Goal: Complete application form: Complete application form

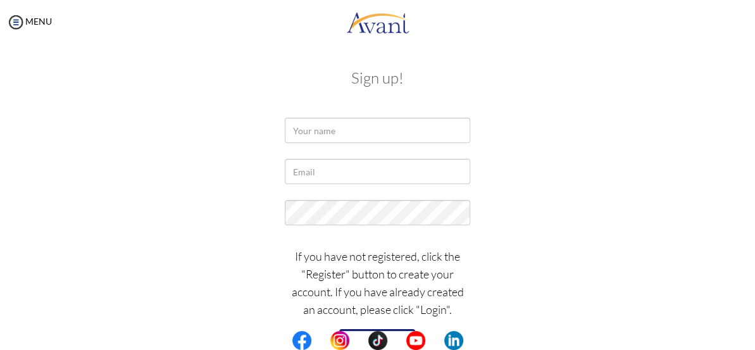
scroll to position [4, 0]
click at [313, 128] on input "text" at bounding box center [377, 129] width 185 height 25
type input "m"
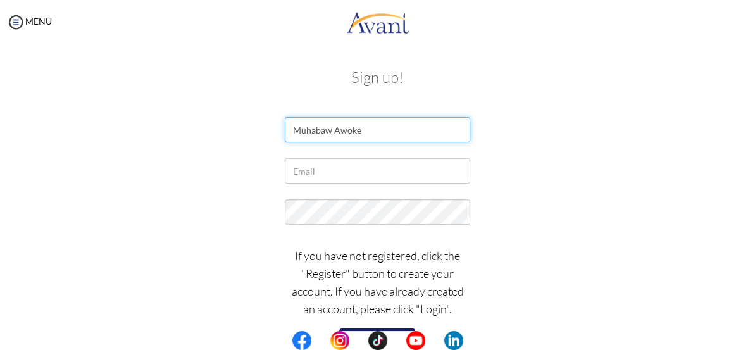
type input "Muhabaw Awoke"
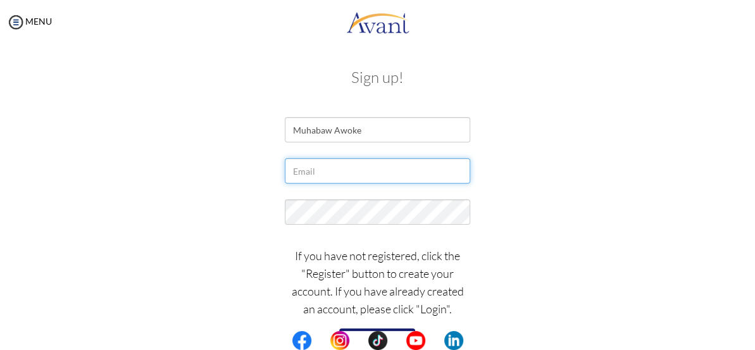
click at [332, 167] on input "text" at bounding box center [377, 170] width 185 height 25
type input "a"
type input "muhabawawoke6@gmail.com"
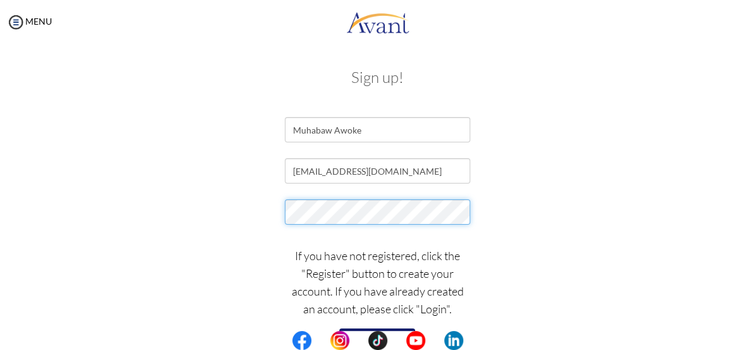
scroll to position [0, 0]
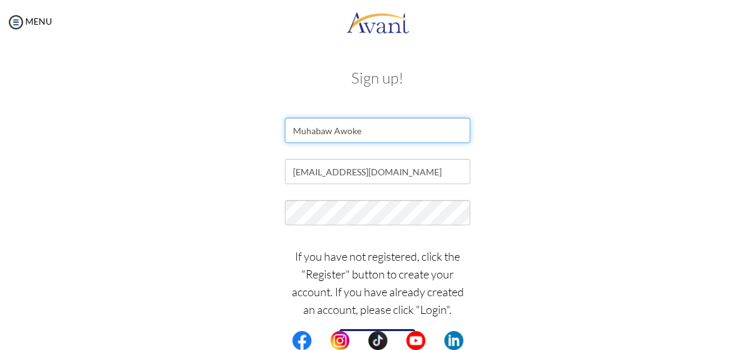
click at [371, 133] on input "Muhabaw Awoke" at bounding box center [377, 130] width 185 height 25
click at [332, 127] on input "Muhabaw Awoke" at bounding box center [377, 129] width 185 height 25
type input "Muhabaw Awoke"
drag, startPoint x: 497, startPoint y: 209, endPoint x: 490, endPoint y: 208, distance: 6.4
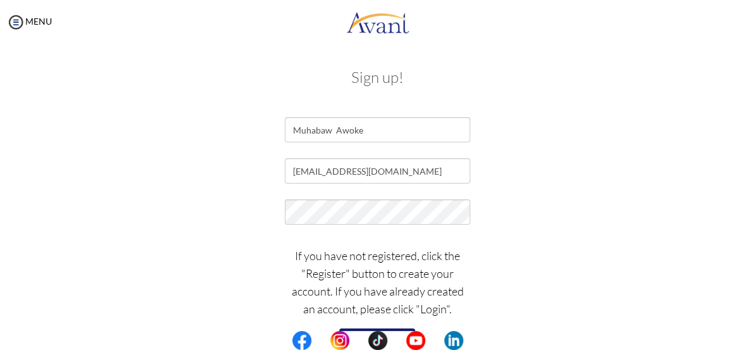
click at [496, 209] on div at bounding box center [378, 215] width 614 height 32
click at [363, 328] on button "Register" at bounding box center [377, 338] width 76 height 20
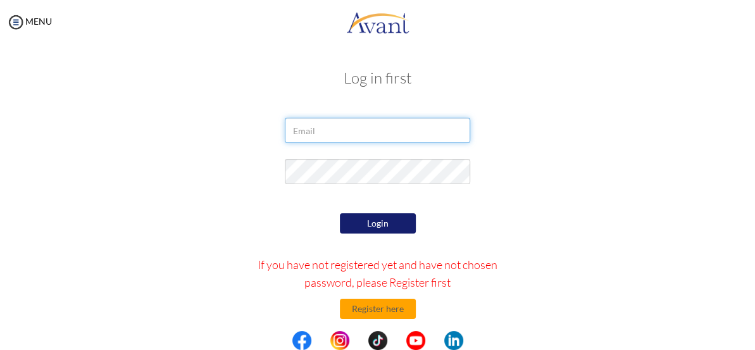
click at [302, 132] on input "email" at bounding box center [377, 130] width 185 height 25
type input "muhabawawoke6@gmail.com"
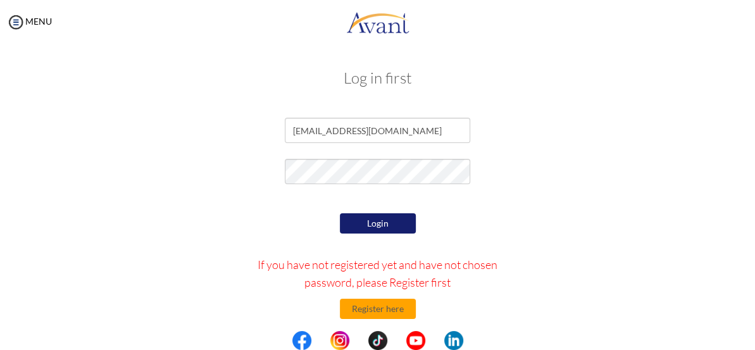
click at [371, 225] on button "Login" at bounding box center [378, 223] width 76 height 20
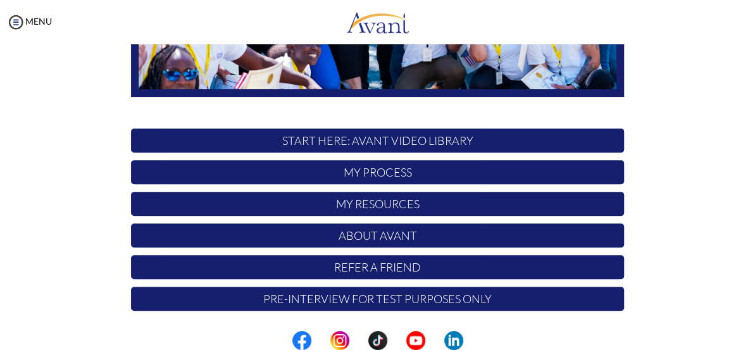
scroll to position [301, 0]
click at [429, 135] on p "START HERE: Avant Video Library" at bounding box center [377, 140] width 492 height 24
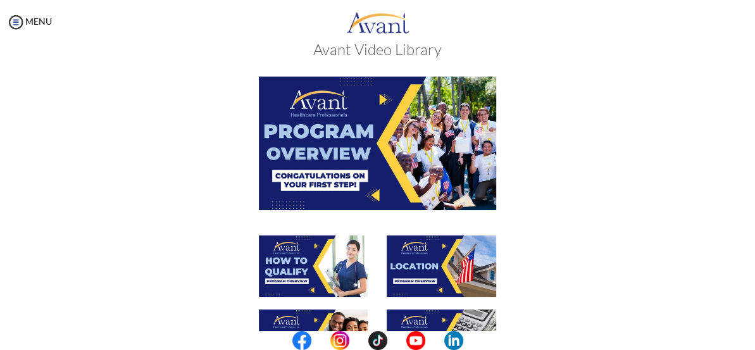
scroll to position [0, 0]
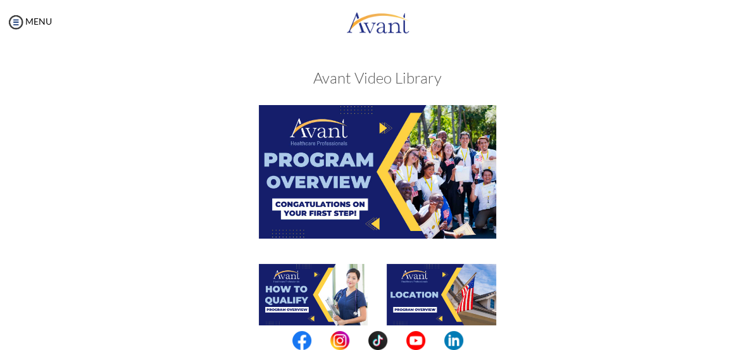
click at [366, 173] on img at bounding box center [377, 171] width 237 height 133
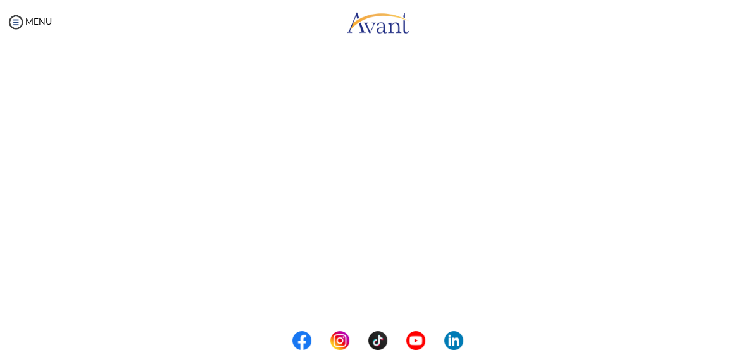
scroll to position [210, 0]
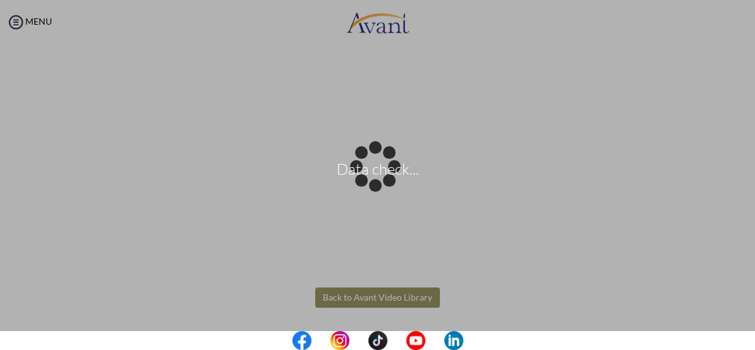
click at [333, 292] on body "Data check... Maintenance break. Please come back in 2 hours. MENU My Status Wh…" at bounding box center [377, 175] width 755 height 350
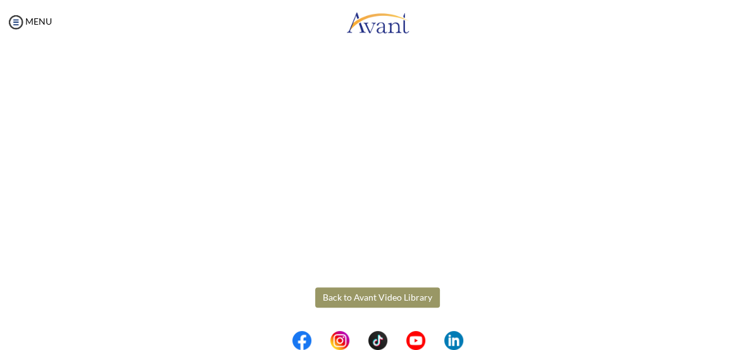
click at [334, 290] on button "Back to Avant Video Library" at bounding box center [377, 297] width 125 height 20
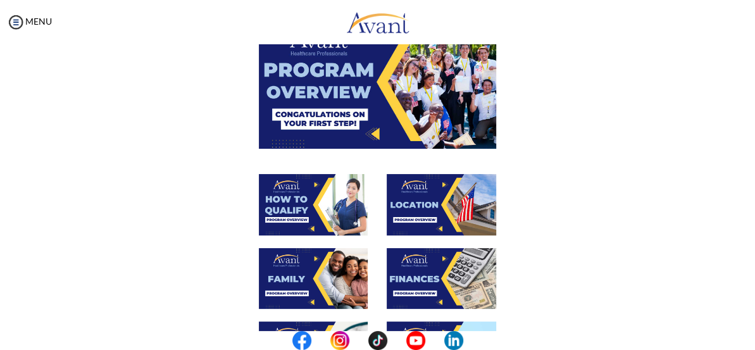
scroll to position [115, 0]
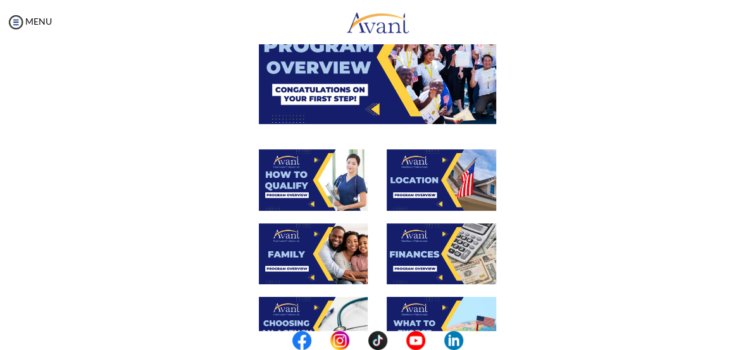
click at [347, 178] on img at bounding box center [313, 179] width 109 height 61
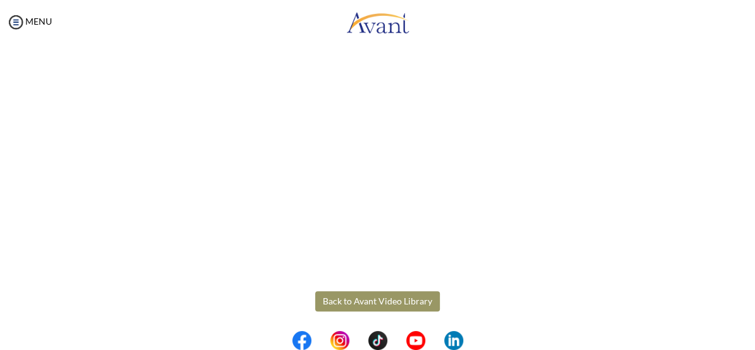
scroll to position [210, 0]
click at [361, 290] on body "Maintenance break. Please come back in 2 hours. MENU My Status What is the next…" at bounding box center [377, 175] width 755 height 350
click at [349, 289] on button "Back to Avant Video Library" at bounding box center [377, 297] width 125 height 20
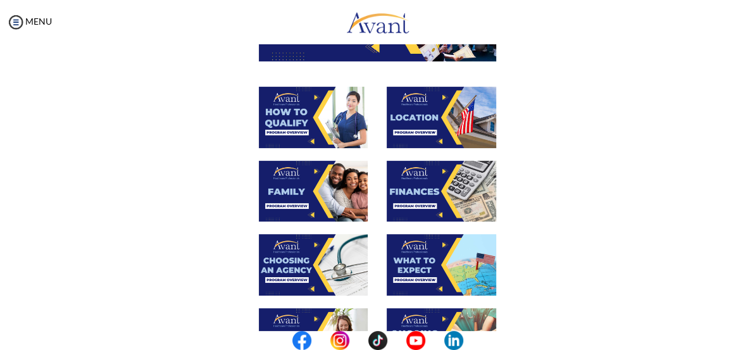
scroll to position [230, 0]
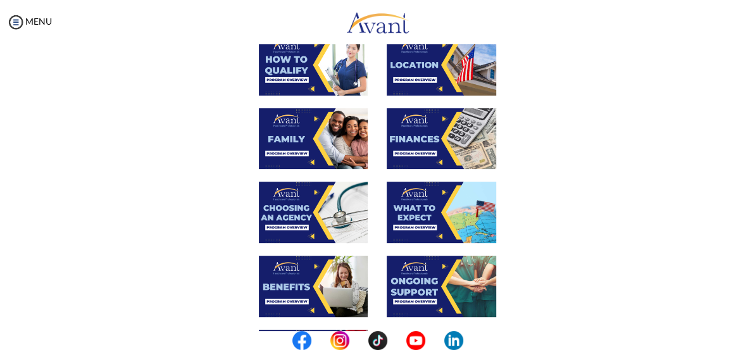
click at [342, 140] on img at bounding box center [313, 138] width 109 height 61
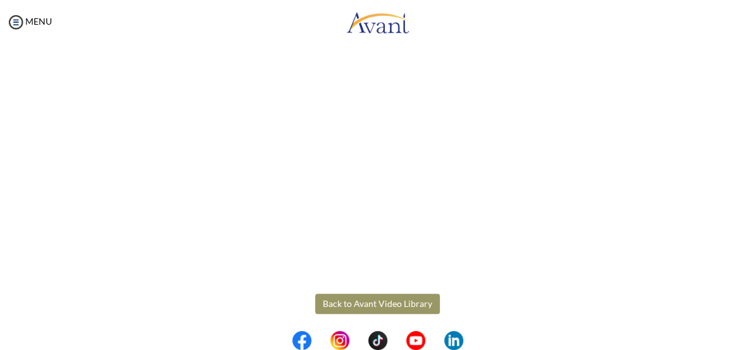
scroll to position [322, 0]
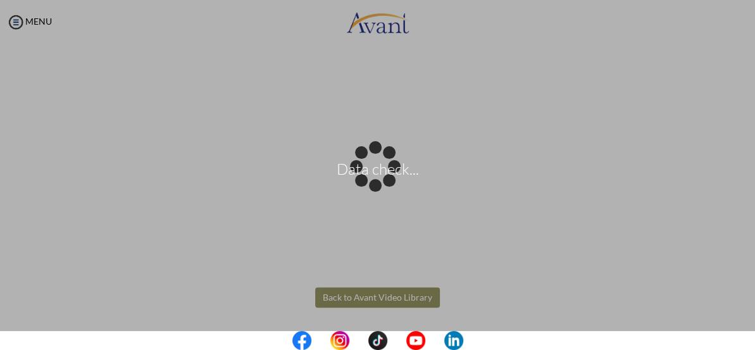
click at [356, 289] on body "Data check... Maintenance break. Please come back in 2 hours. MENU My Status Wh…" at bounding box center [377, 175] width 755 height 350
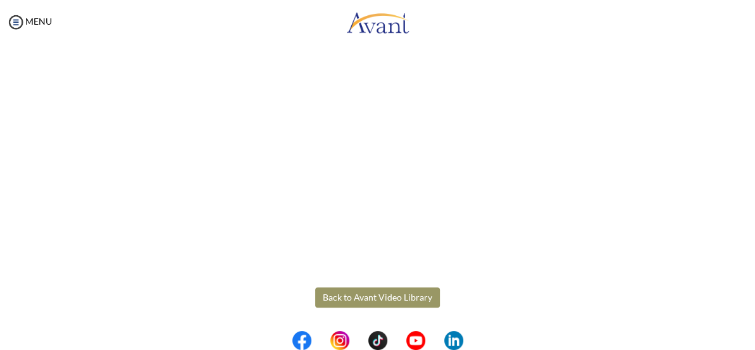
click at [358, 289] on button "Back to Avant Video Library" at bounding box center [377, 297] width 125 height 20
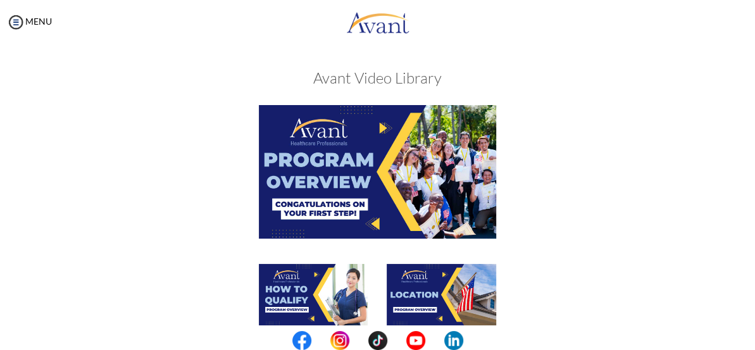
scroll to position [230, 0]
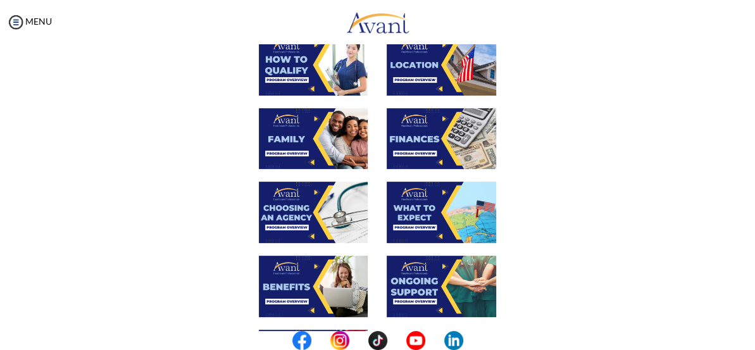
click at [338, 216] on img at bounding box center [313, 212] width 109 height 61
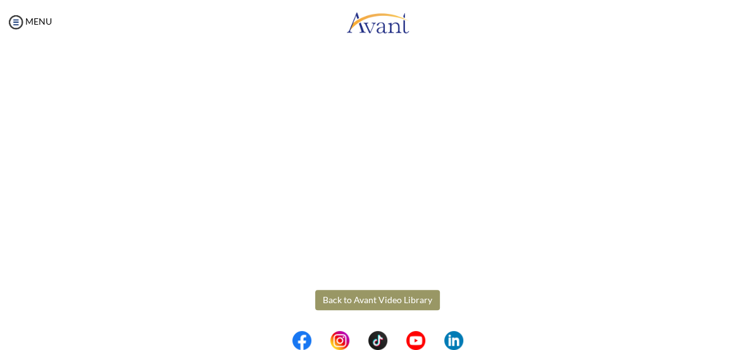
scroll to position [322, 0]
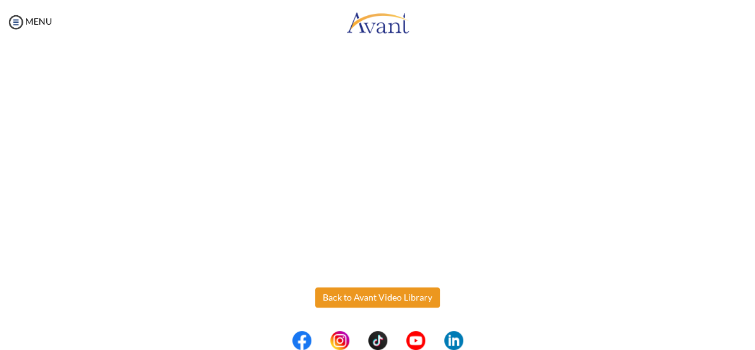
click at [357, 289] on body "Maintenance break. Please come back in 2 hours. MENU My Status What is the next…" at bounding box center [377, 175] width 755 height 350
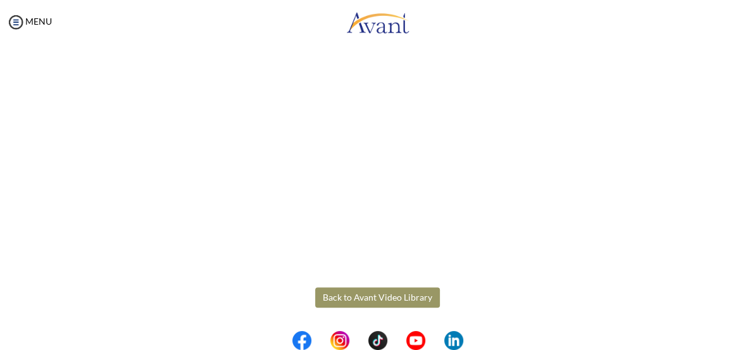
click at [360, 292] on button "Back to Avant Video Library" at bounding box center [377, 297] width 125 height 20
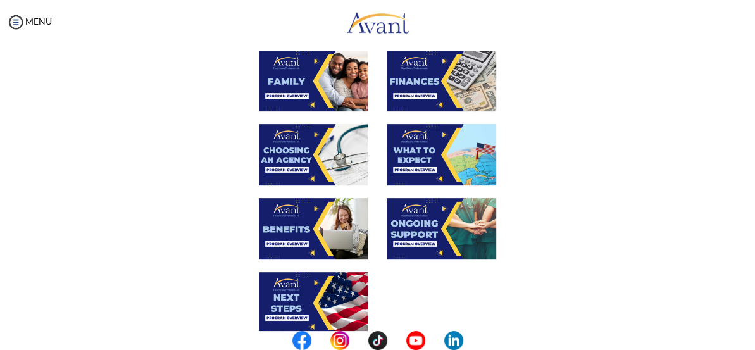
scroll to position [345, 0]
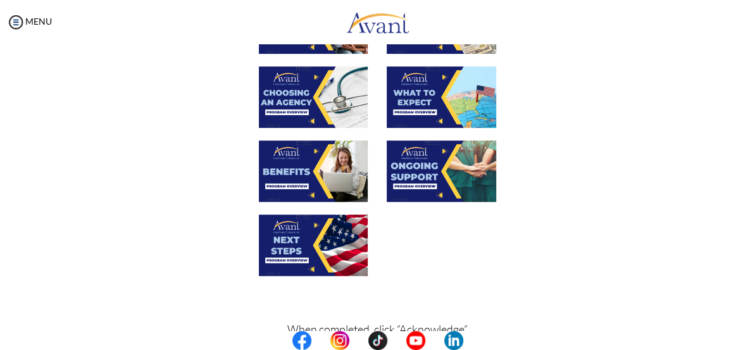
click at [332, 169] on img at bounding box center [313, 170] width 109 height 61
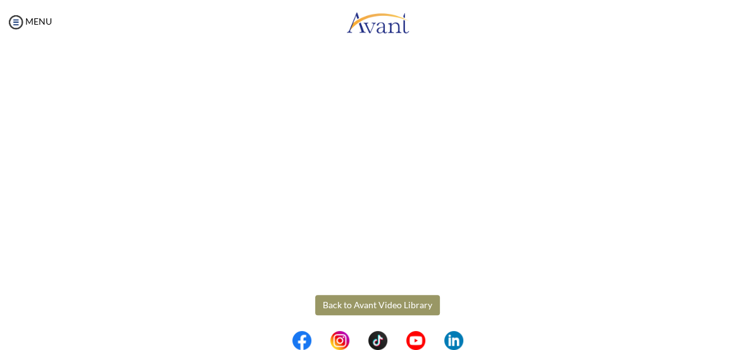
scroll to position [322, 0]
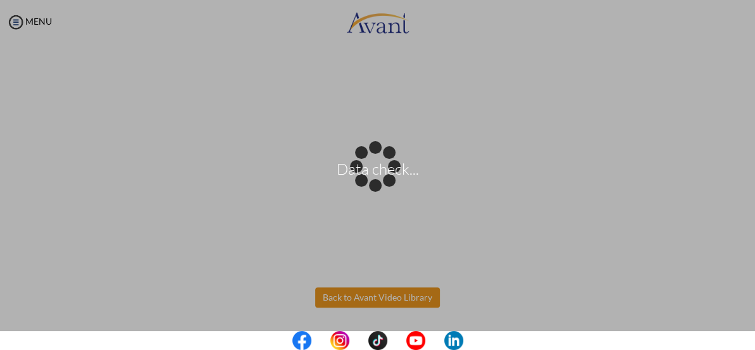
click at [354, 292] on body "Data check... Maintenance break. Please come back in 2 hours. MENU My Status Wh…" at bounding box center [377, 175] width 755 height 350
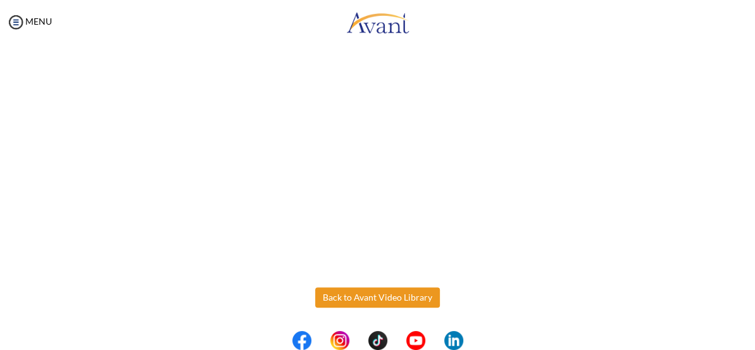
click at [366, 290] on button "Back to Avant Video Library" at bounding box center [377, 297] width 125 height 20
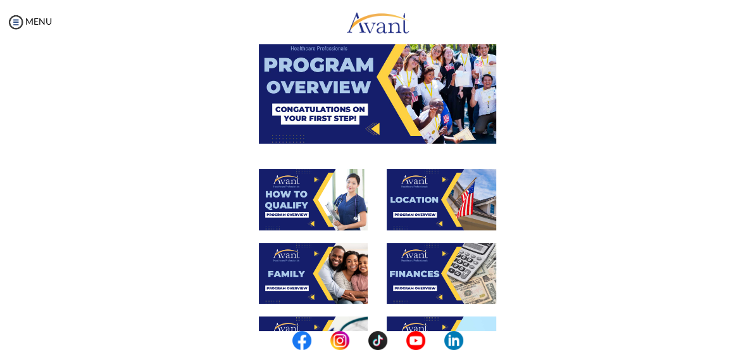
scroll to position [115, 0]
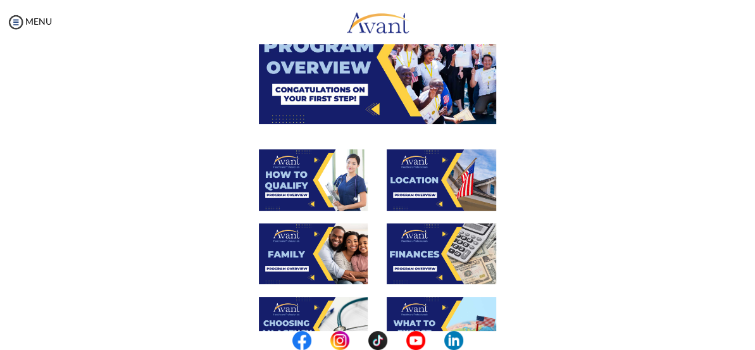
click at [421, 180] on img at bounding box center [441, 179] width 109 height 61
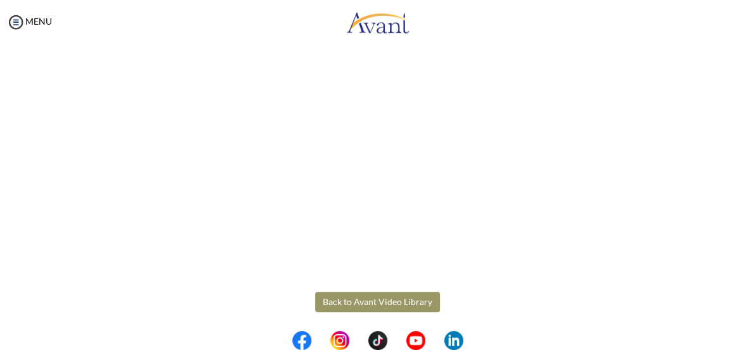
scroll to position [210, 0]
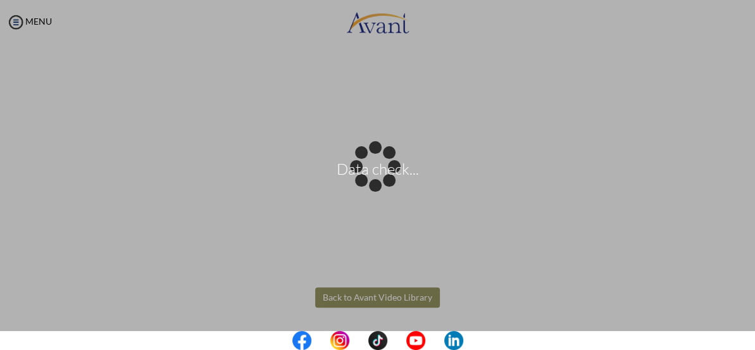
click at [364, 296] on body "Data check... Maintenance break. Please come back in 2 hours. MENU My Status Wh…" at bounding box center [377, 175] width 755 height 350
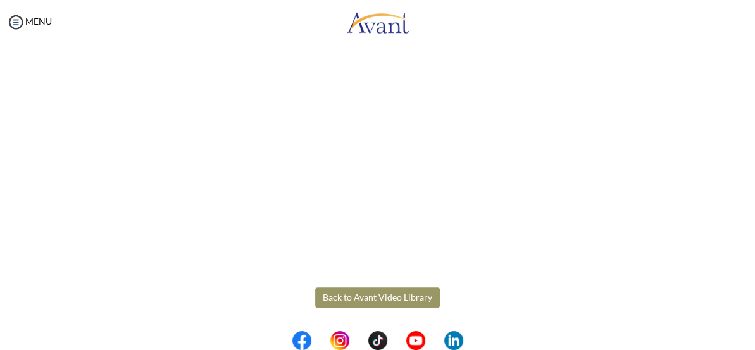
click at [368, 290] on button "Back to Avant Video Library" at bounding box center [377, 297] width 125 height 20
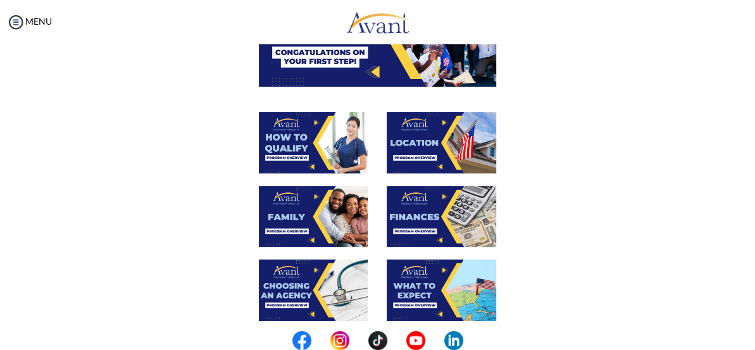
scroll to position [172, 0]
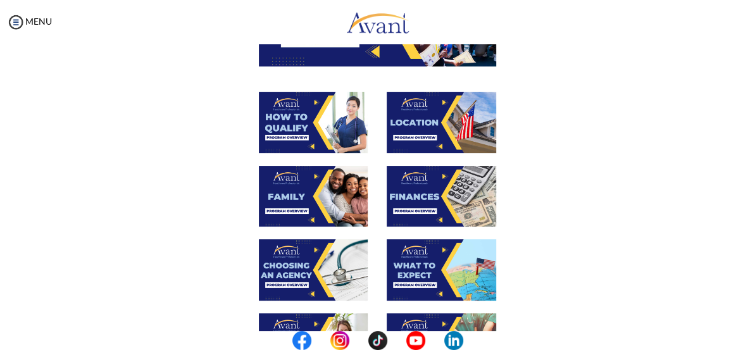
click at [426, 199] on img at bounding box center [441, 196] width 109 height 61
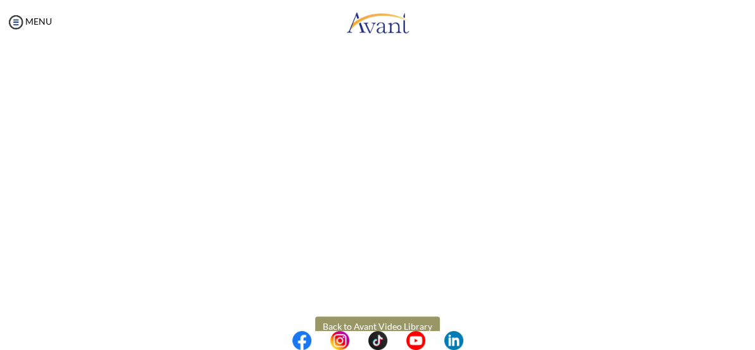
scroll to position [210, 0]
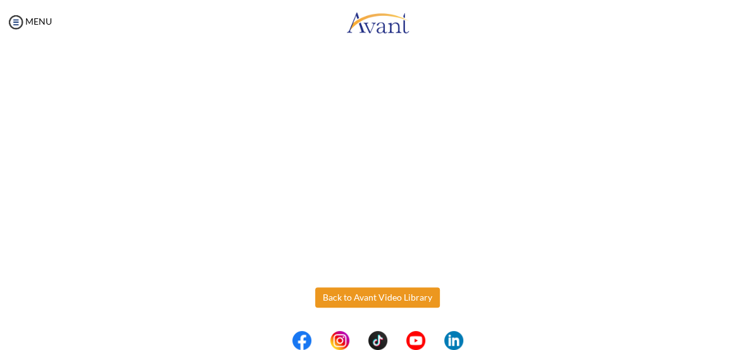
click at [354, 290] on body "Maintenance break. Please come back in 2 hours. MENU My Status What is the next…" at bounding box center [377, 175] width 755 height 350
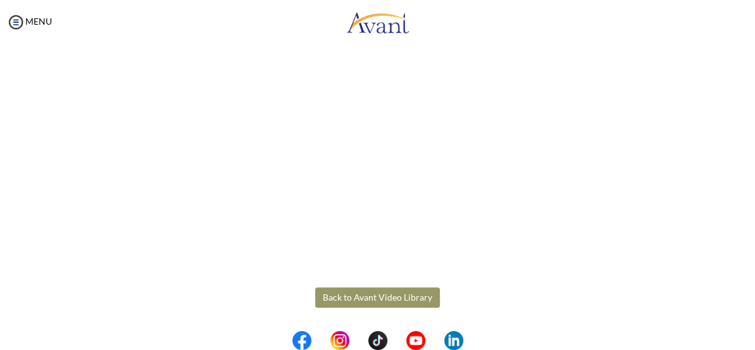
click at [358, 292] on button "Back to Avant Video Library" at bounding box center [377, 297] width 125 height 20
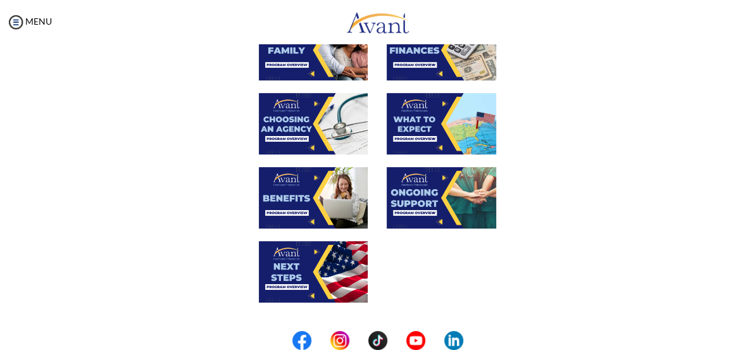
scroll to position [345, 0]
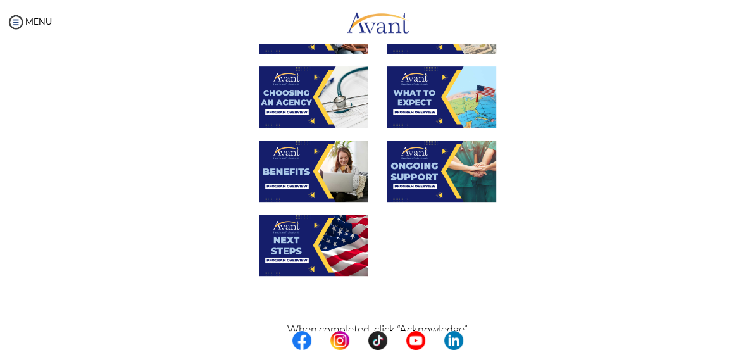
click at [418, 99] on img at bounding box center [441, 96] width 109 height 61
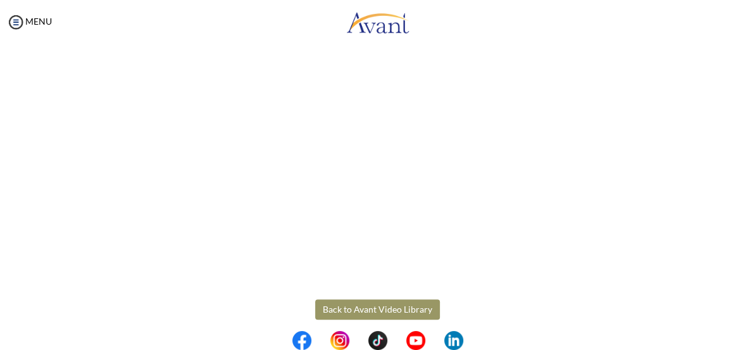
scroll to position [322, 0]
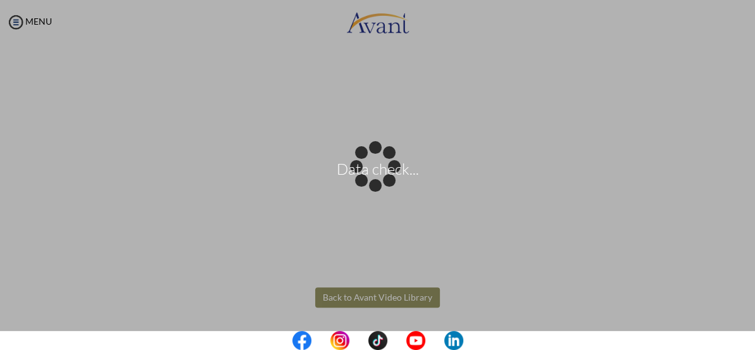
click at [369, 290] on body "Data check... Maintenance break. Please come back in 2 hours. MENU My Status Wh…" at bounding box center [377, 175] width 755 height 350
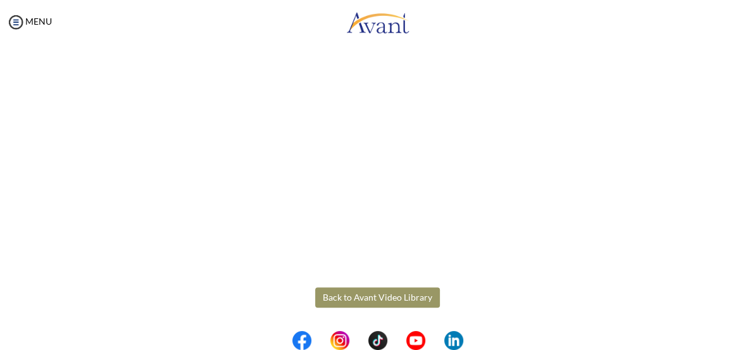
click at [367, 292] on button "Back to Avant Video Library" at bounding box center [377, 297] width 125 height 20
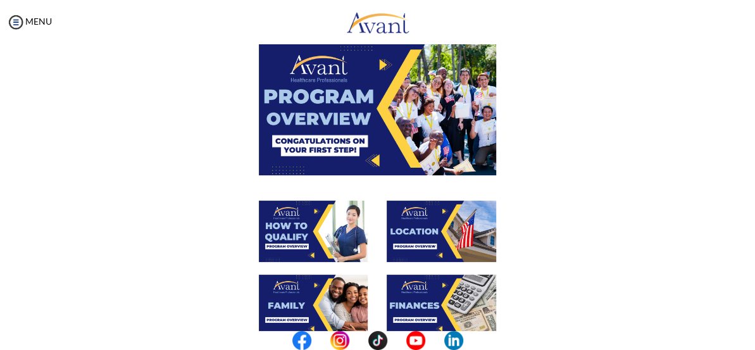
scroll to position [287, 0]
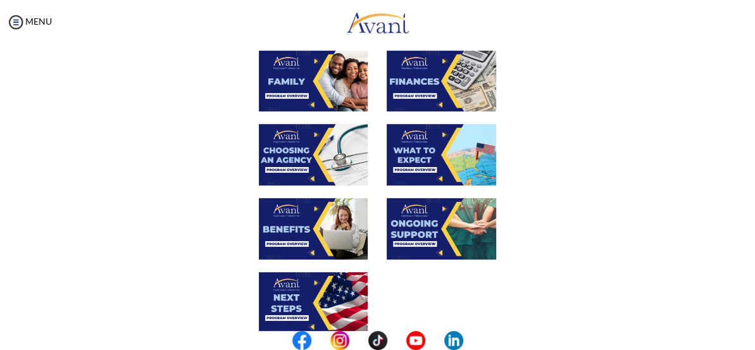
click at [421, 232] on img at bounding box center [441, 228] width 109 height 61
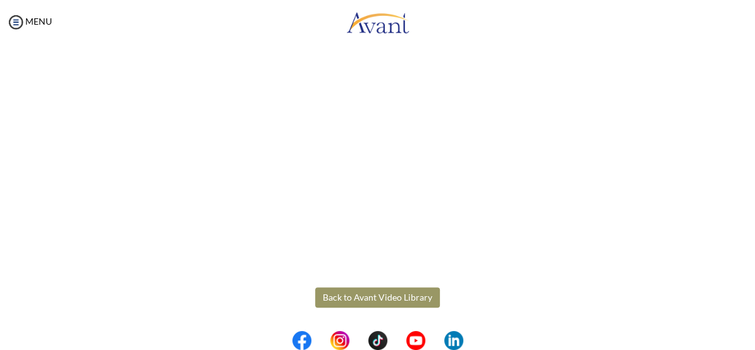
scroll to position [322, 0]
click at [368, 286] on body "Maintenance break. Please come back in 2 hours. MENU My Status What is the next…" at bounding box center [377, 175] width 755 height 350
click at [368, 292] on button "Back to Avant Video Library" at bounding box center [377, 297] width 125 height 20
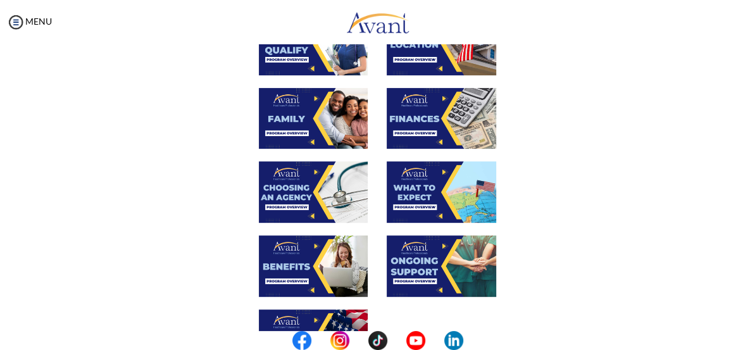
scroll to position [402, 0]
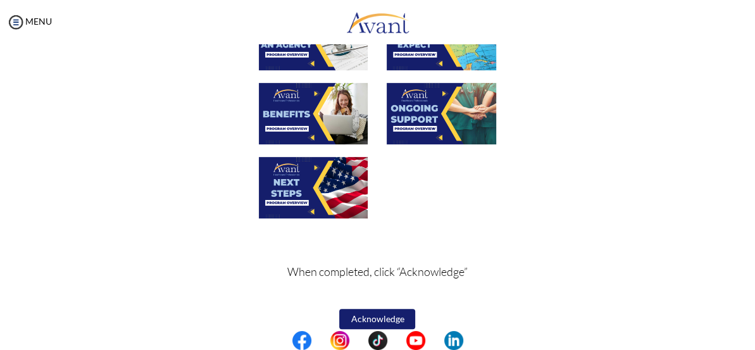
click at [290, 190] on img at bounding box center [313, 187] width 109 height 61
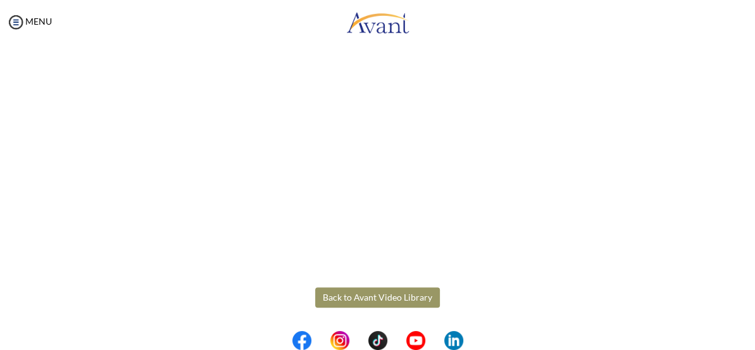
scroll to position [322, 0]
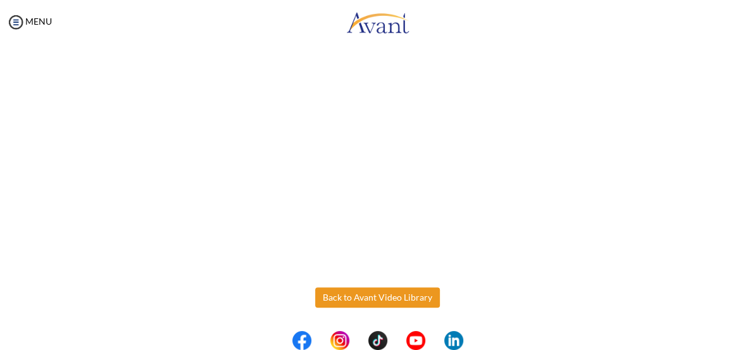
click at [351, 290] on body "Maintenance break. Please come back in 2 hours. MENU My Status What is the next…" at bounding box center [377, 175] width 755 height 350
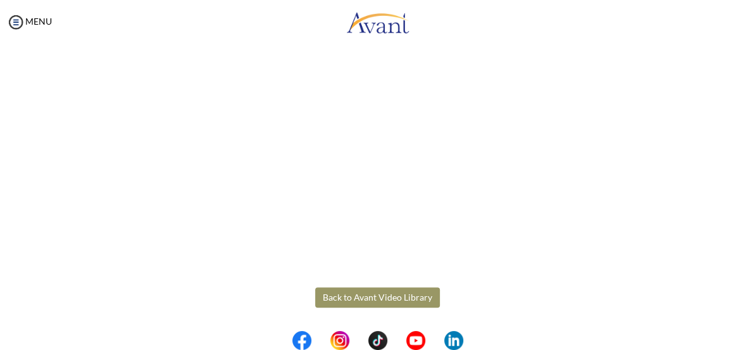
click at [349, 291] on button "Back to Avant Video Library" at bounding box center [377, 297] width 125 height 20
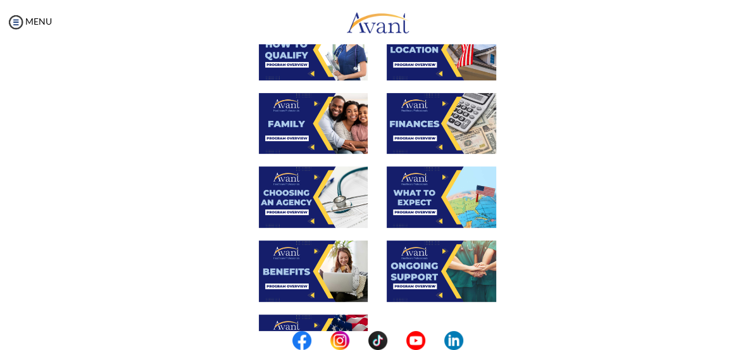
scroll to position [230, 0]
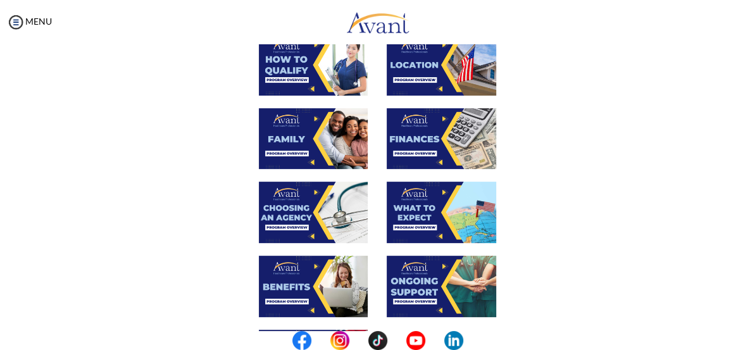
click at [297, 214] on img at bounding box center [313, 212] width 109 height 61
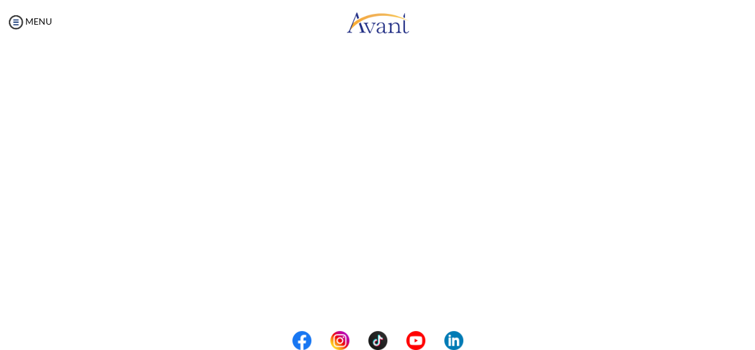
scroll to position [322, 0]
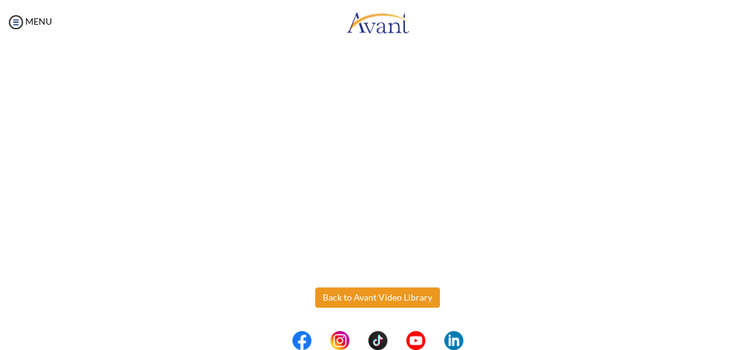
click at [359, 292] on body "Maintenance break. Please come back in 2 hours. MENU My Status What is the next…" at bounding box center [377, 175] width 755 height 350
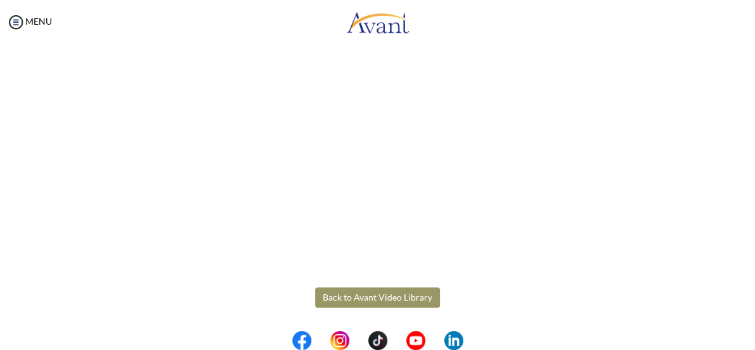
click at [356, 290] on button "Back to Avant Video Library" at bounding box center [377, 297] width 125 height 20
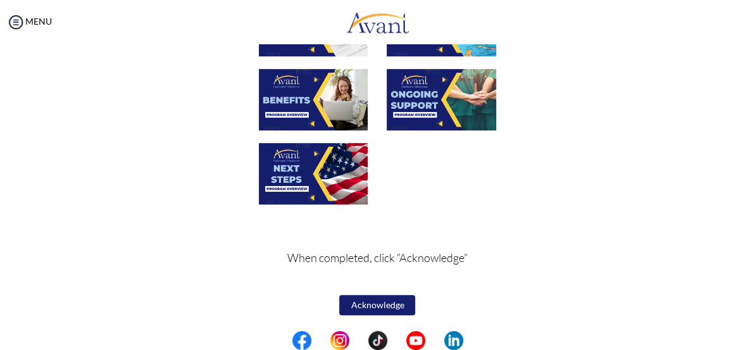
scroll to position [430, 0]
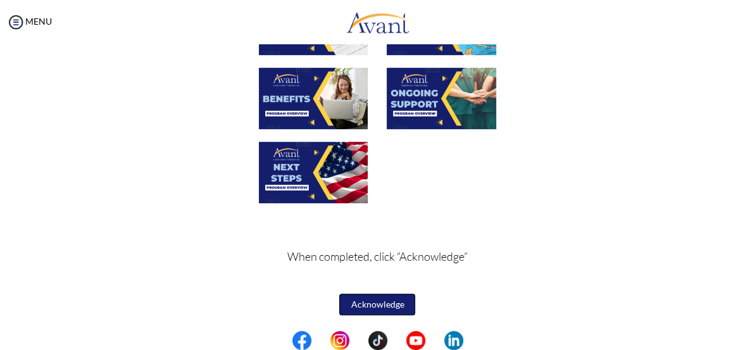
click at [366, 299] on button "Acknowledge" at bounding box center [377, 305] width 76 height 22
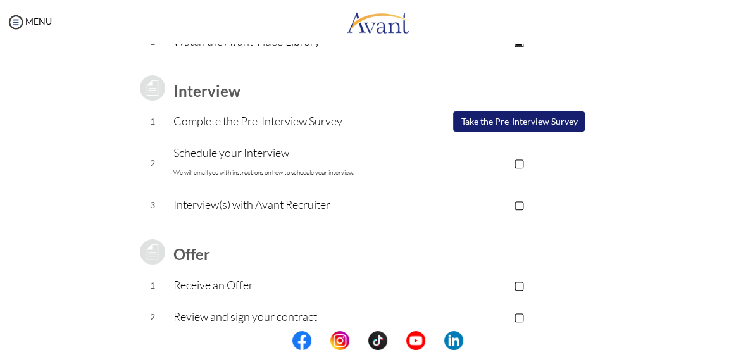
scroll to position [133, 0]
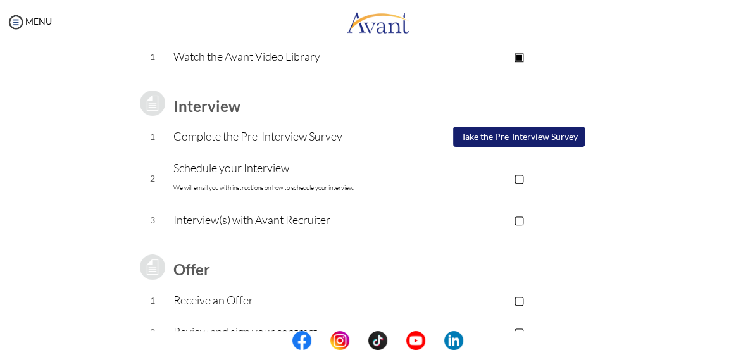
click at [523, 136] on button "Take the Pre-Interview Survey" at bounding box center [519, 137] width 132 height 20
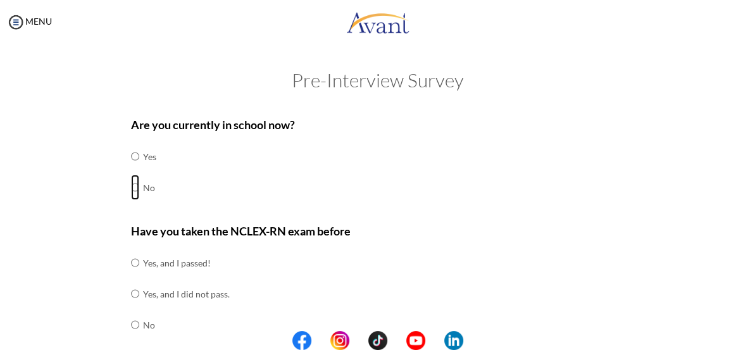
click at [131, 190] on input "radio" at bounding box center [135, 187] width 8 height 25
radio input "true"
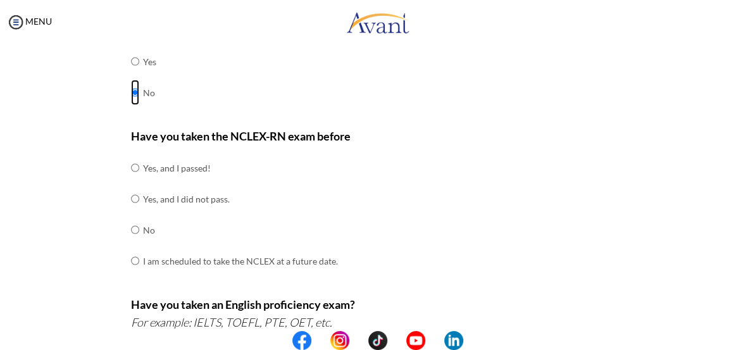
scroll to position [115, 0]
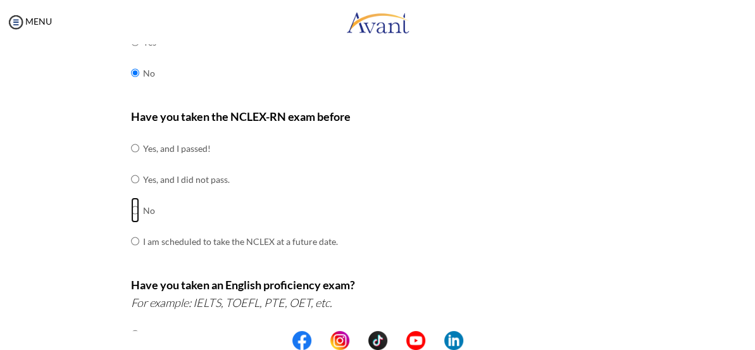
click at [133, 213] on input "radio" at bounding box center [135, 209] width 8 height 25
radio input "true"
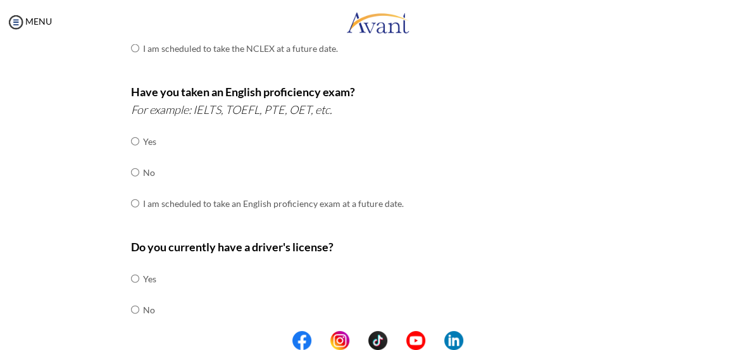
scroll to position [345, 0]
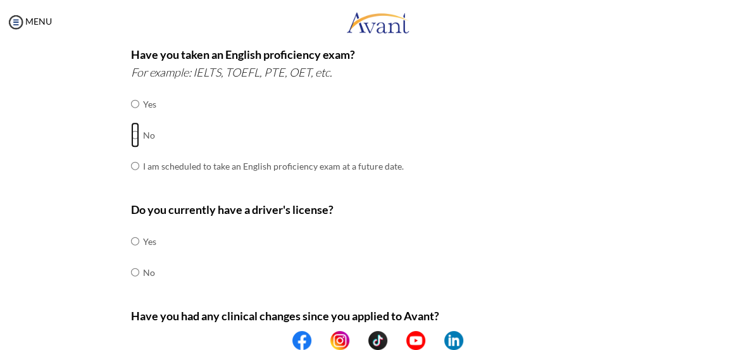
click at [133, 141] on input "radio" at bounding box center [135, 134] width 8 height 25
radio input "true"
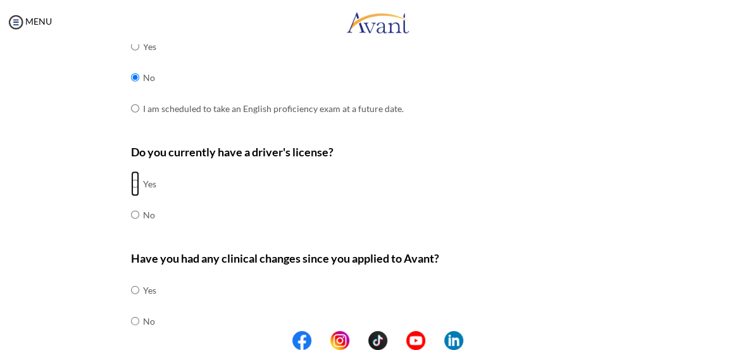
click at [131, 195] on input "radio" at bounding box center [135, 183] width 8 height 25
radio input "true"
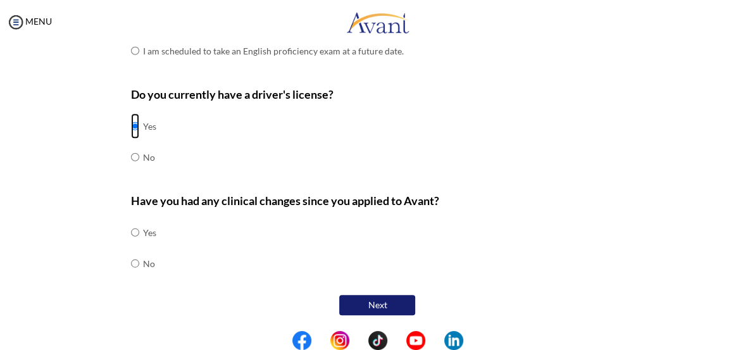
scroll to position [478, 0]
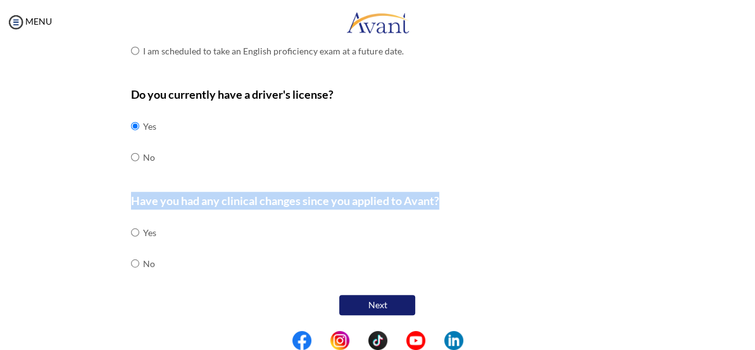
drag, startPoint x: 128, startPoint y: 190, endPoint x: 444, endPoint y: 184, distance: 315.1
click at [444, 192] on p "Have you had any clinical changes since you applied to Avant?" at bounding box center [377, 201] width 492 height 18
copy b "Have you had any clinical changes since you applied to Avant?"
click at [133, 254] on input "radio" at bounding box center [135, 263] width 8 height 25
radio input "true"
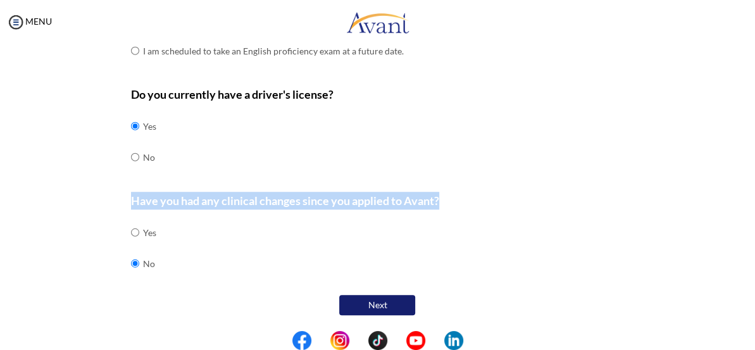
click at [373, 301] on button "Next" at bounding box center [377, 305] width 76 height 20
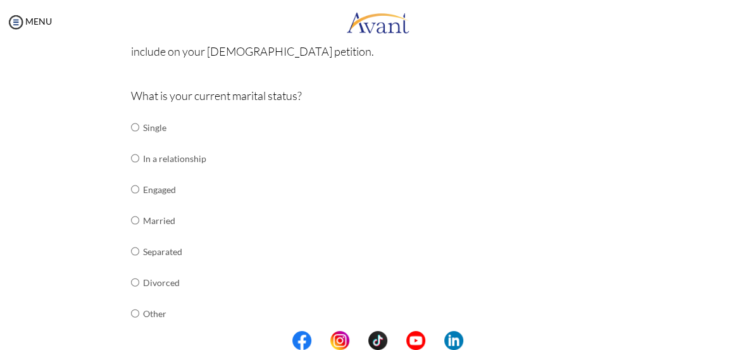
scroll to position [140, 0]
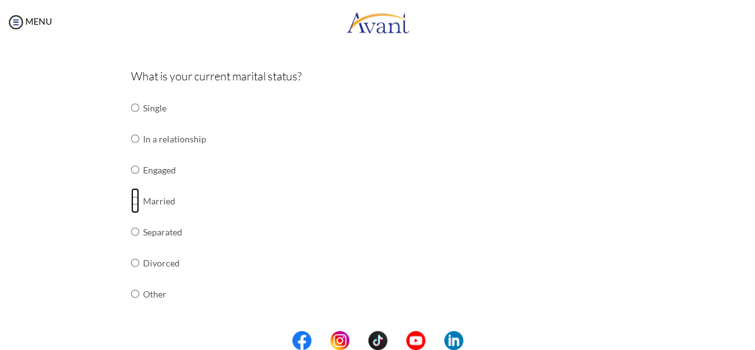
click at [132, 204] on input "radio" at bounding box center [135, 200] width 8 height 25
radio input "true"
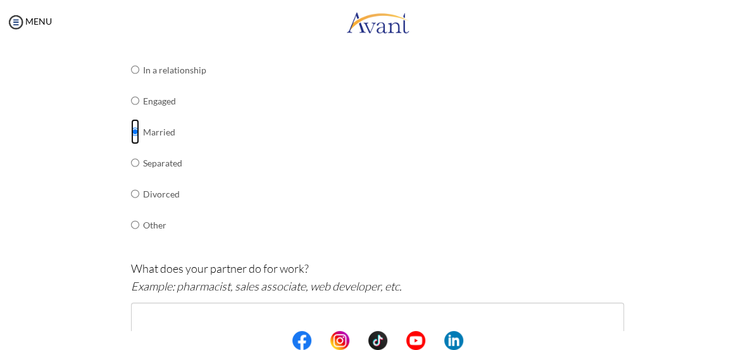
scroll to position [147, 0]
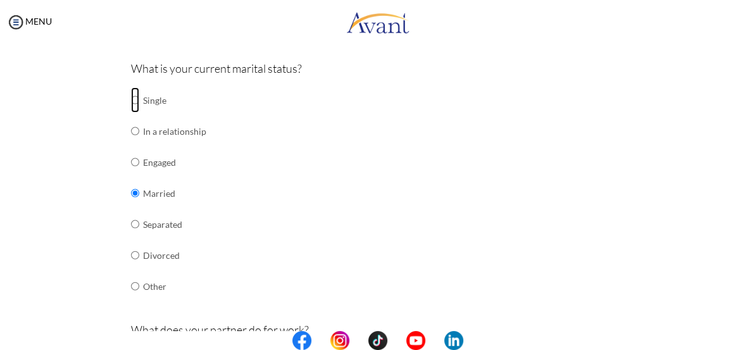
click at [131, 101] on input "radio" at bounding box center [135, 99] width 8 height 25
radio input "true"
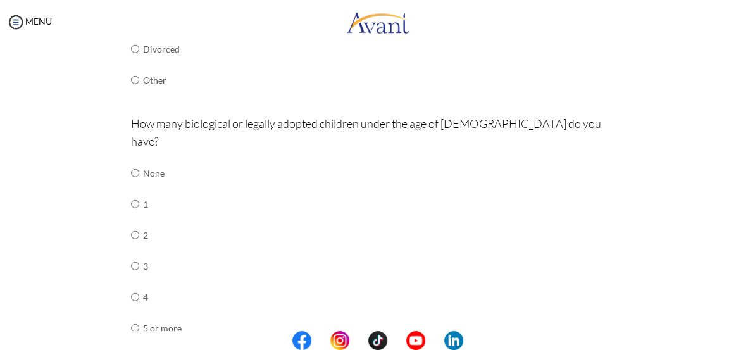
scroll to position [181, 0]
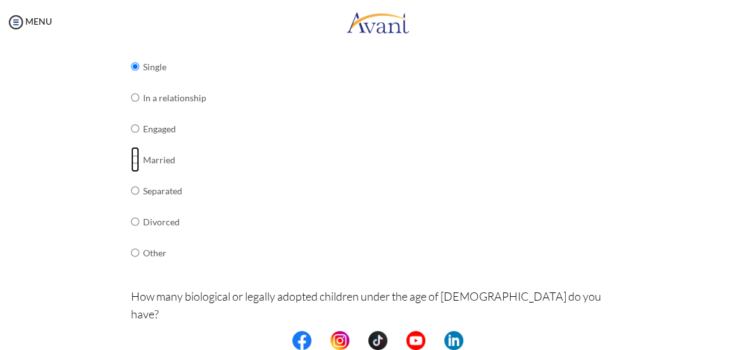
click at [132, 163] on input "radio" at bounding box center [135, 159] width 8 height 25
radio input "true"
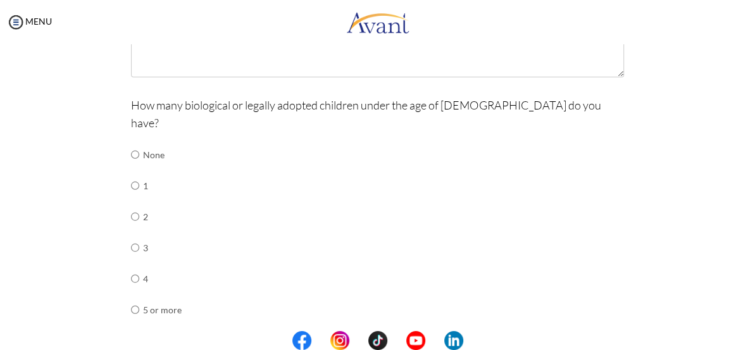
scroll to position [526, 0]
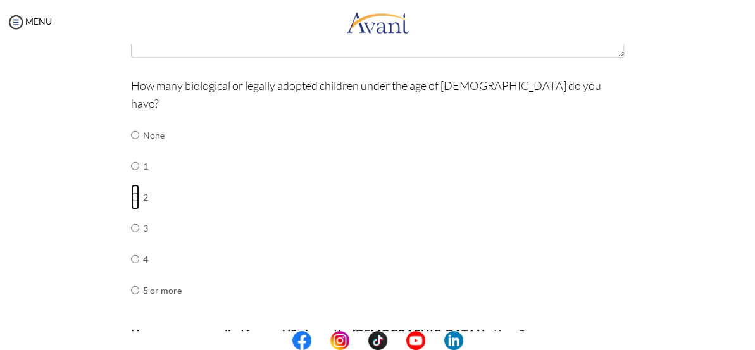
click at [131, 193] on input "radio" at bounding box center [135, 196] width 8 height 25
radio input "true"
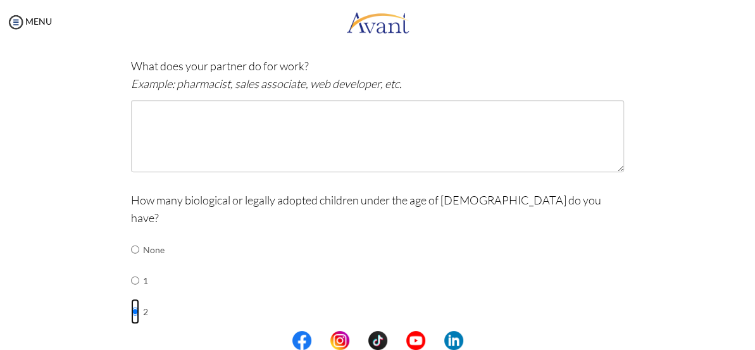
scroll to position [354, 0]
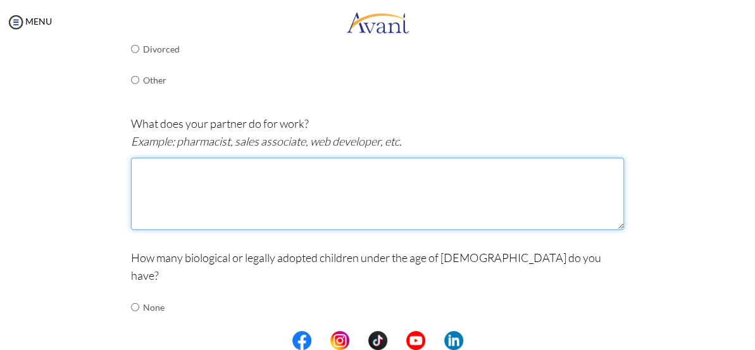
click at [156, 192] on textarea at bounding box center [377, 194] width 492 height 72
type textarea "c"
type textarea "s"
paste textarea "secretary”"
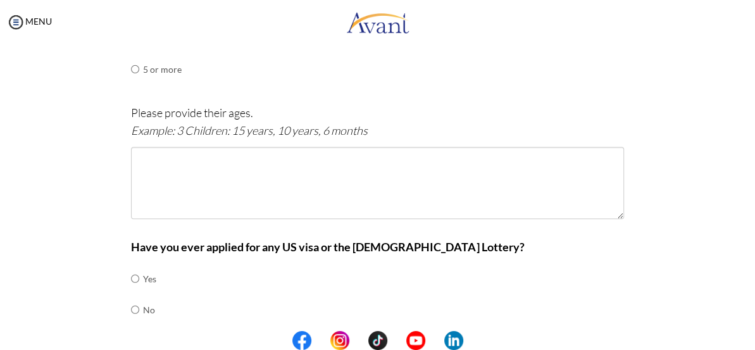
scroll to position [756, 0]
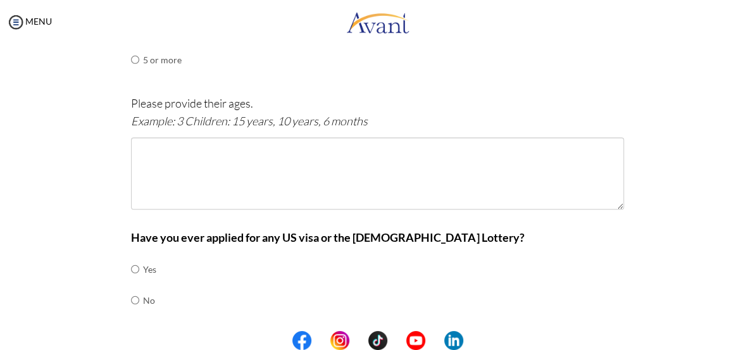
type textarea "secretary"
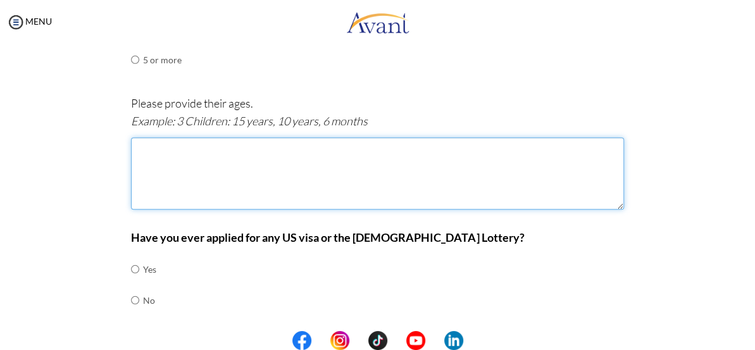
click at [142, 154] on textarea at bounding box center [377, 173] width 492 height 72
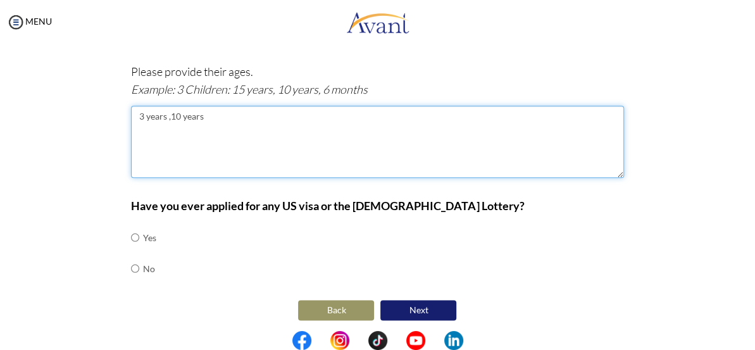
scroll to position [804, 0]
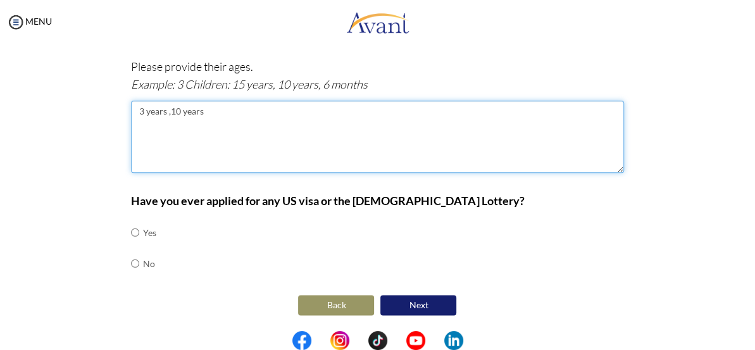
type textarea "3 years ,10 years"
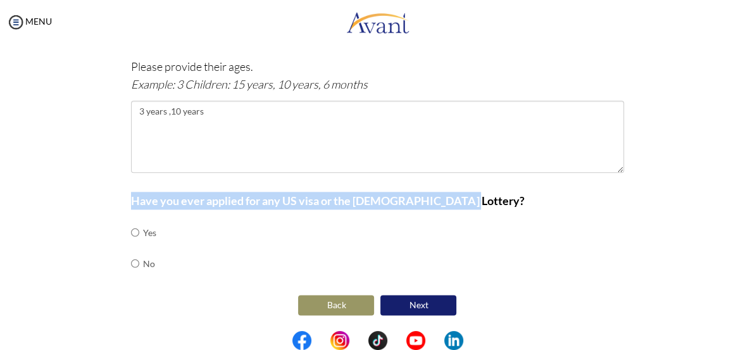
drag, startPoint x: 126, startPoint y: 192, endPoint x: 456, endPoint y: 196, distance: 329.7
copy b "Have you ever applied for any US visa or the [DEMOGRAPHIC_DATA] Lottery?"
click at [131, 258] on input "radio" at bounding box center [135, 263] width 8 height 25
radio input "true"
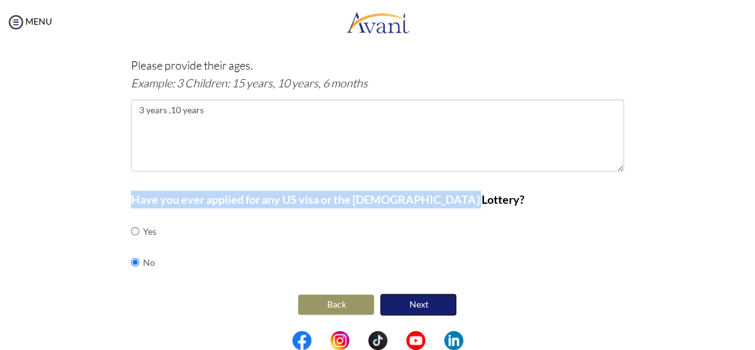
click at [412, 298] on button "Next" at bounding box center [418, 305] width 76 height 22
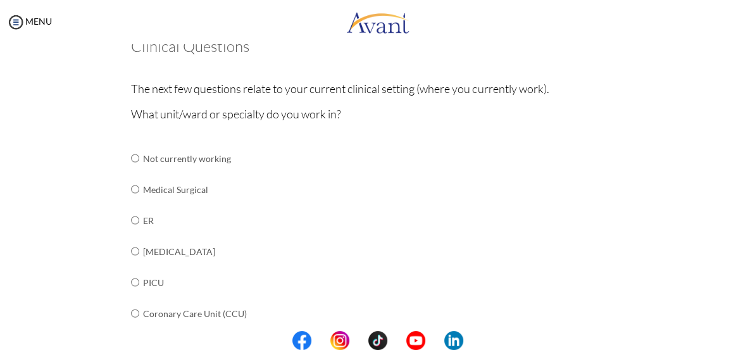
scroll to position [82, 0]
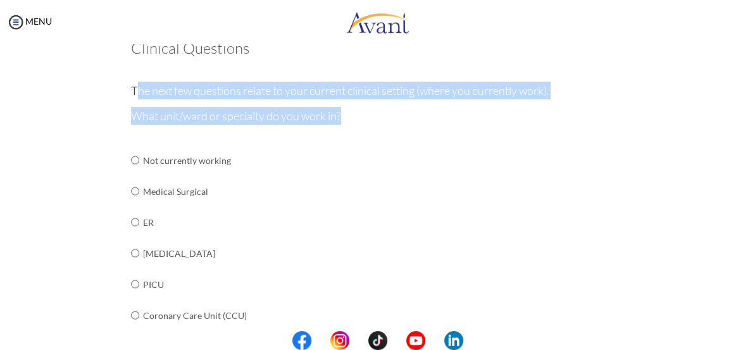
drag, startPoint x: 131, startPoint y: 89, endPoint x: 344, endPoint y: 114, distance: 214.1
copy div "he next few questions relate to your current clinical setting (where you curren…"
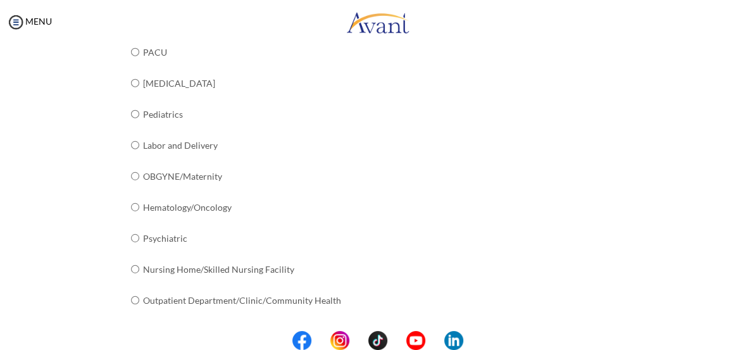
scroll to position [589, 0]
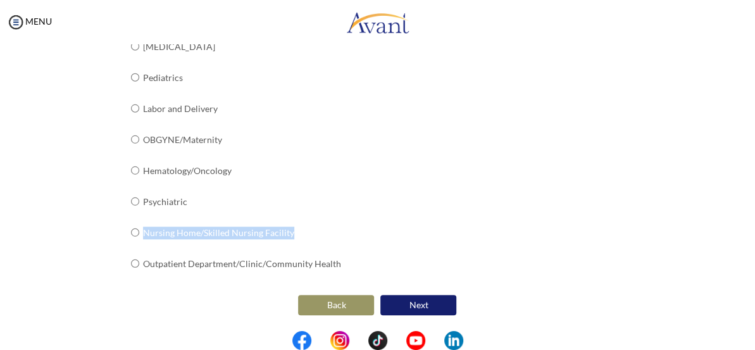
drag, startPoint x: 139, startPoint y: 223, endPoint x: 301, endPoint y: 218, distance: 162.0
click at [301, 220] on td "Nursing Home/Skilled Nursing Facility" at bounding box center [242, 232] width 198 height 31
copy td "Nursing Home/Skilled Nursing Facility"
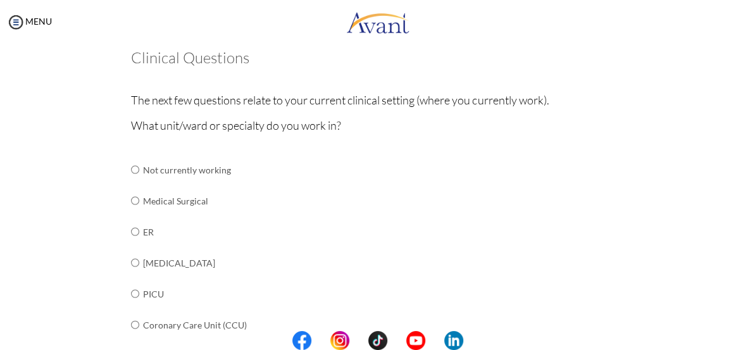
scroll to position [71, 0]
drag, startPoint x: 138, startPoint y: 204, endPoint x: 206, endPoint y: 202, distance: 68.4
click at [206, 202] on tr "Medical Surgical" at bounding box center [236, 202] width 210 height 31
copy tr "Medical Surgical"
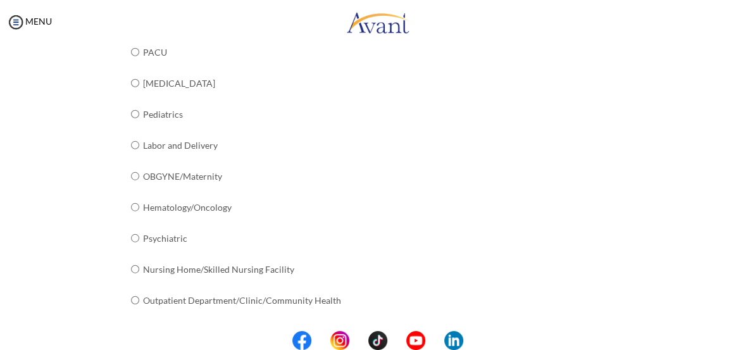
scroll to position [589, 0]
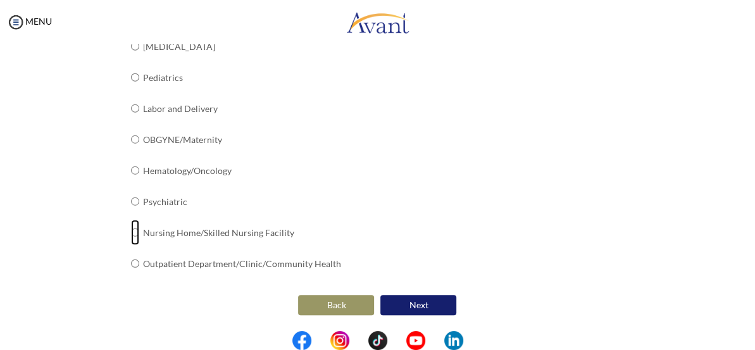
click at [131, 223] on input "radio" at bounding box center [135, 232] width 8 height 25
radio input "true"
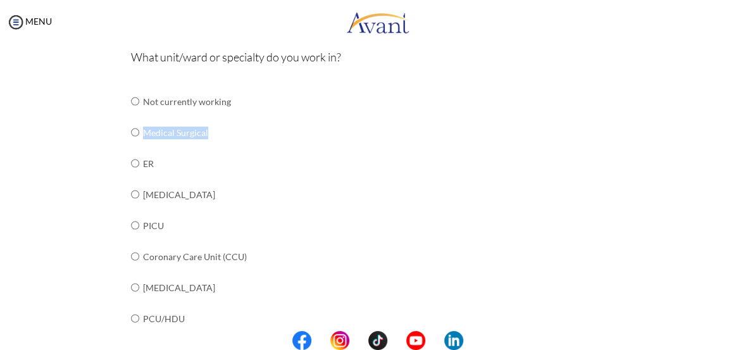
scroll to position [129, 0]
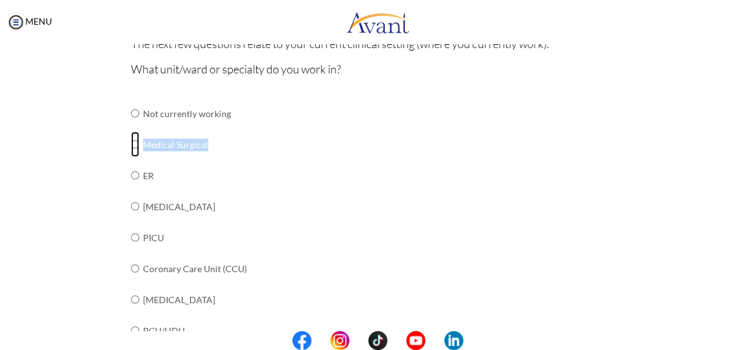
click at [131, 146] on input "radio" at bounding box center [135, 144] width 8 height 25
radio input "true"
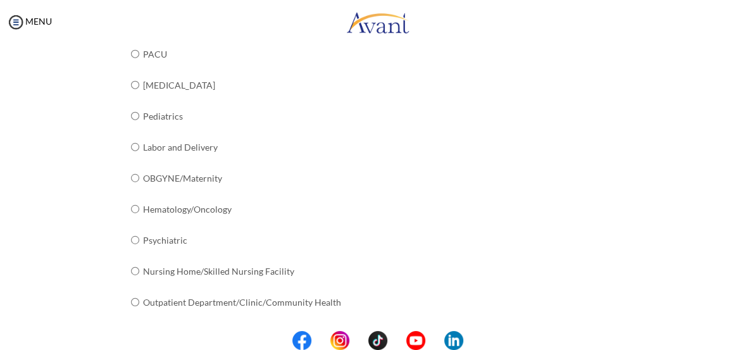
scroll to position [589, 0]
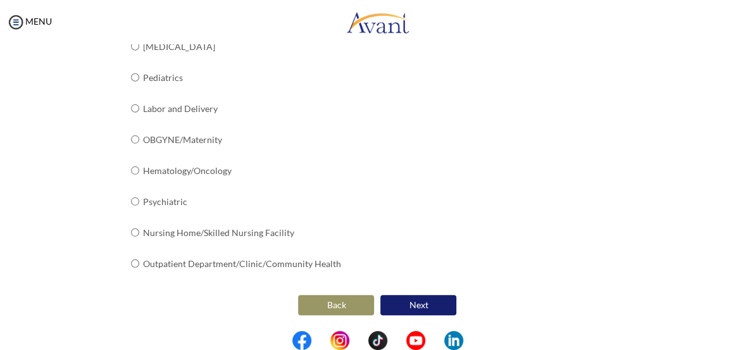
click at [410, 299] on button "Next" at bounding box center [418, 305] width 76 height 20
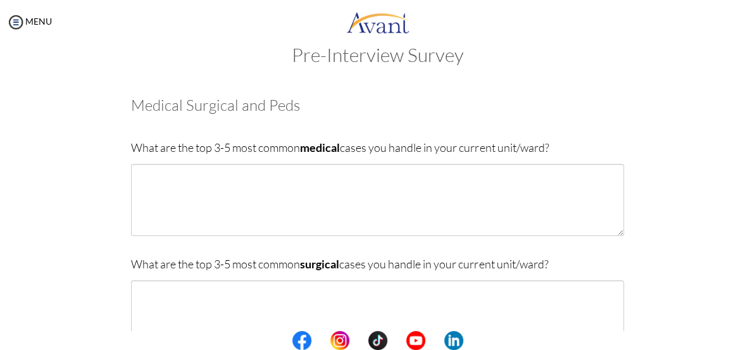
drag, startPoint x: 128, startPoint y: 149, endPoint x: 563, endPoint y: 148, distance: 435.3
click at [563, 148] on p "What are the top 3-5 most common medical cases you handle in your current unit/…" at bounding box center [377, 148] width 492 height 18
copy p "What are the top 3-5 most common medical cases you handle in your current unit/…"
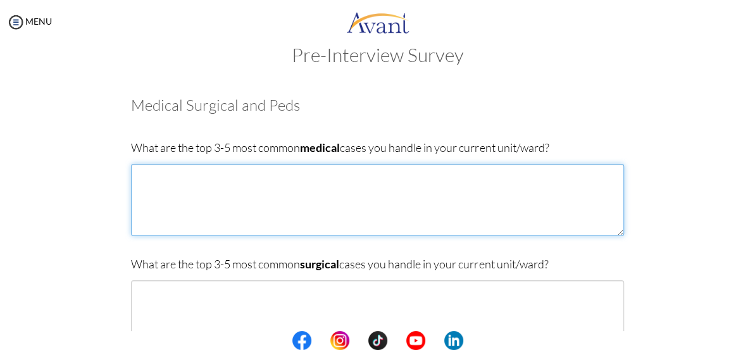
click at [143, 179] on textarea at bounding box center [377, 200] width 492 height 72
drag, startPoint x: 259, startPoint y: 180, endPoint x: 196, endPoint y: 204, distance: 67.5
click at [196, 204] on textarea "1.post operative recover /herina repair 2" at bounding box center [377, 200] width 492 height 72
click at [165, 189] on textarea "1.post operative recover /herina repair 2.diap" at bounding box center [377, 200] width 492 height 72
click at [235, 188] on textarea "1.post operative recover /herina repair 2.diapetes complication DKA" at bounding box center [377, 200] width 492 height 72
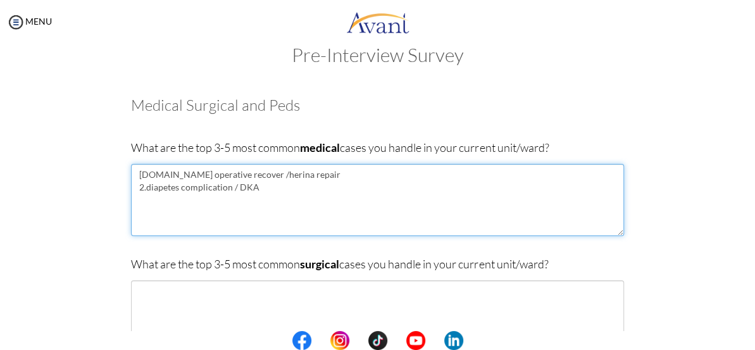
click at [263, 190] on textarea "1.post operative recover /herina repair 2.diapetes complication / DKA" at bounding box center [377, 200] width 492 height 72
click at [261, 190] on textarea "1.post operative recover /herina repair 2.diapetes complication / DKA.WOUND INF…" at bounding box center [377, 200] width 492 height 72
click at [353, 190] on textarea "1.post operative recover /herina repair 2.diapetes complication / DKA,WOUND INF…" at bounding box center [377, 200] width 492 height 72
drag, startPoint x: 228, startPoint y: 220, endPoint x: 415, endPoint y: 209, distance: 187.5
click at [416, 209] on textarea "1.post operative recover /herina repair 2.diapetes complication / DKA,WOUND INF…" at bounding box center [377, 200] width 492 height 72
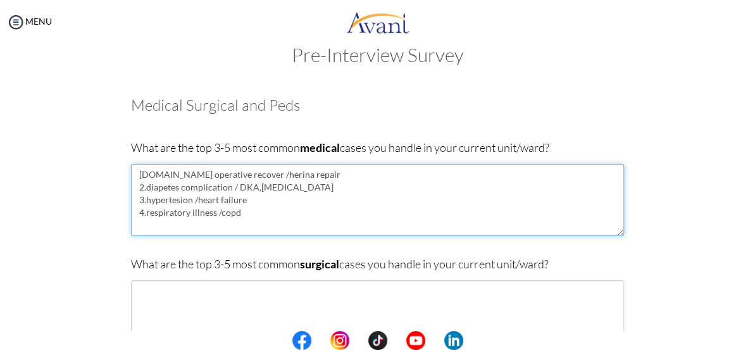
click at [242, 218] on textarea "1.post operative recover /herina repair 2.diapetes complication / DKA,WOUND INF…" at bounding box center [377, 200] width 492 height 72
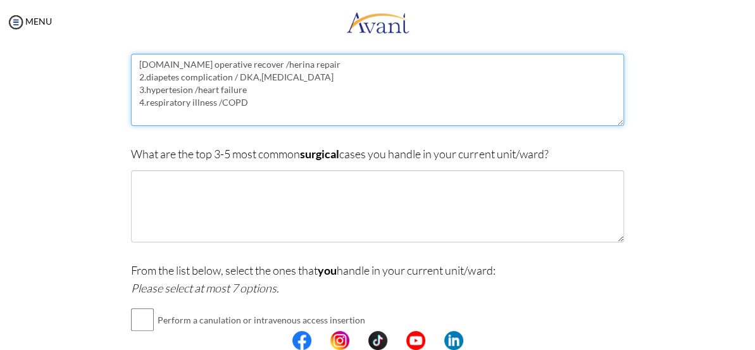
scroll to position [140, 0]
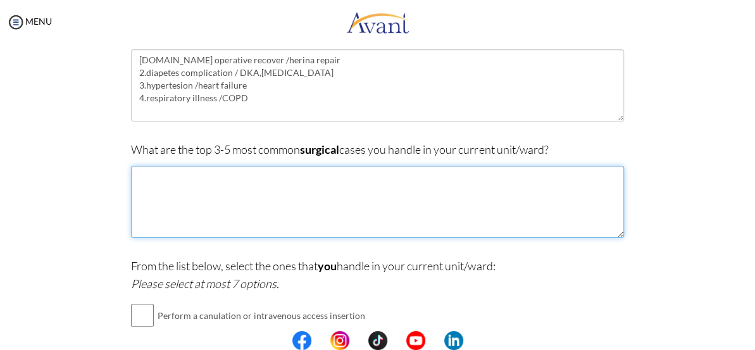
click at [158, 204] on textarea at bounding box center [377, 202] width 492 height 72
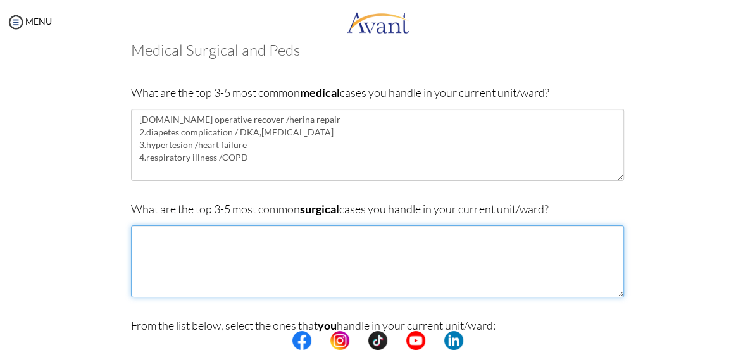
scroll to position [25, 0]
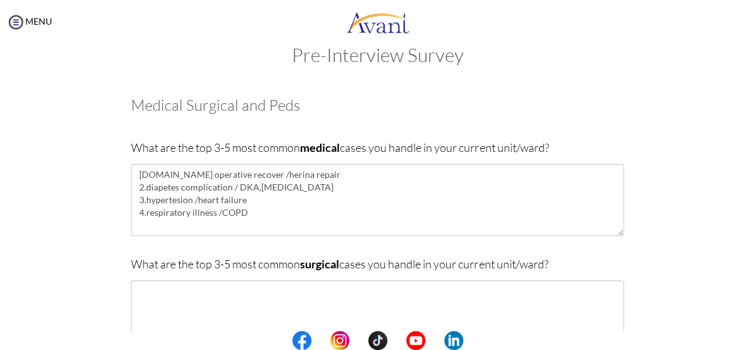
drag, startPoint x: 126, startPoint y: 147, endPoint x: 555, endPoint y: 153, distance: 429.6
copy p "What are the top 3-5 most common medical cases you handle in your current unit/…"
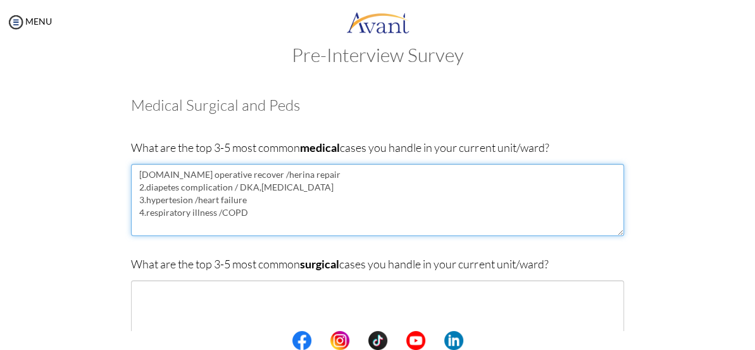
click at [302, 177] on textarea "1.post operative recover /herina repair 2.diapetes complication / DKA,WOUND INF…" at bounding box center [377, 200] width 492 height 72
click at [295, 175] on textarea "1.post operative recover /herina repair 2.diapetes complication / DKA,WOUND INF…" at bounding box center [377, 200] width 492 height 72
click at [356, 189] on textarea "1.HYPERTENSION 2.diapetes complication / DKA,WOUND INFECTION 3.hypertesion /hea…" at bounding box center [377, 200] width 492 height 72
click at [199, 200] on textarea "1.HYPERTENSION 2.diapetes 3.hypertesion /heart failure 4.respiratory illness /C…" at bounding box center [377, 200] width 492 height 72
click at [221, 214] on textarea "1.HYPERTENSION 2.diapetes 3.heart failure 4.respiratory illness /COPD" at bounding box center [377, 200] width 492 height 72
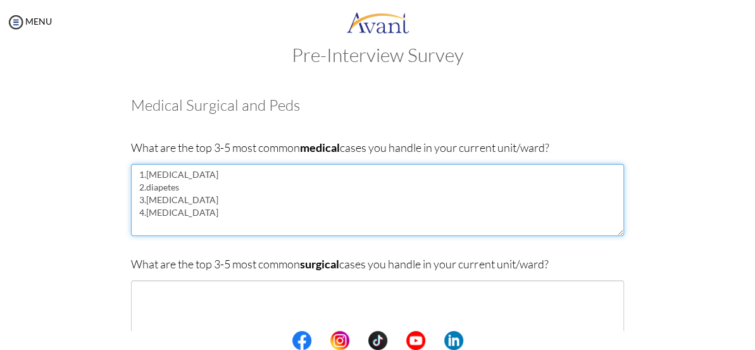
click at [180, 214] on textarea "1.HYPERTENSION 2.diapetes 3.heart failure 4.COPD" at bounding box center [377, 200] width 492 height 72
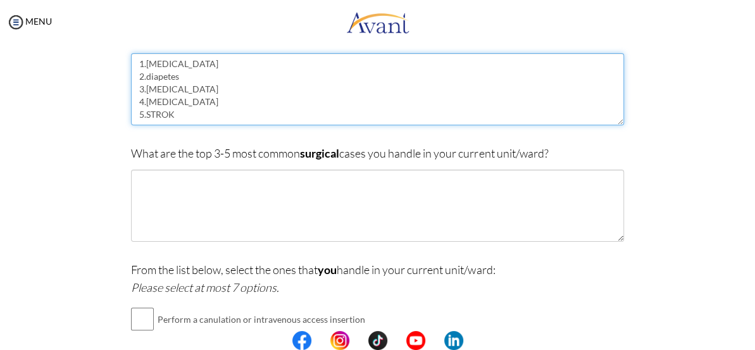
scroll to position [140, 0]
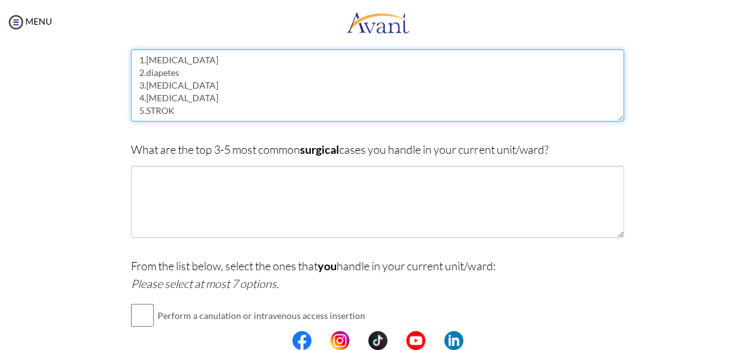
type textarea "1.HYPERTENSION 2.diapetes 3.heart failure 4.COPD 5.STROK"
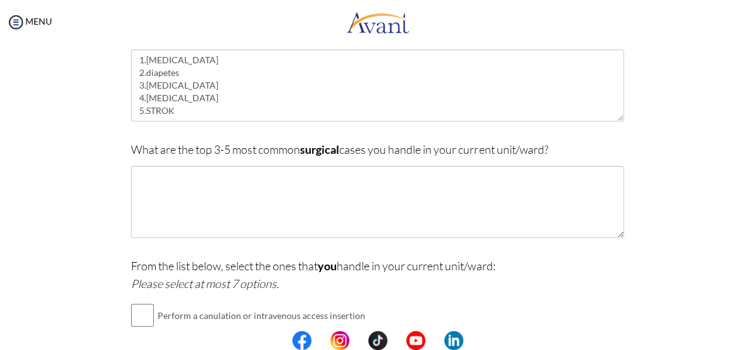
drag, startPoint x: 128, startPoint y: 156, endPoint x: 556, endPoint y: 153, distance: 428.3
click at [556, 153] on p "What are the top 3-5 most common surgical cases you handle in your current unit…" at bounding box center [377, 149] width 492 height 18
copy p "What are the top 3-5 most common surgical cases you handle in your current unit…"
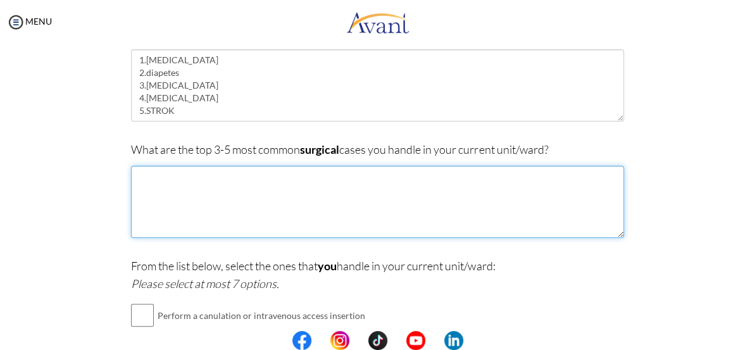
paste textarea "Appendectomy. ... Breast biopsy. ... Carotid endarterectomy. ... Cataract surge…"
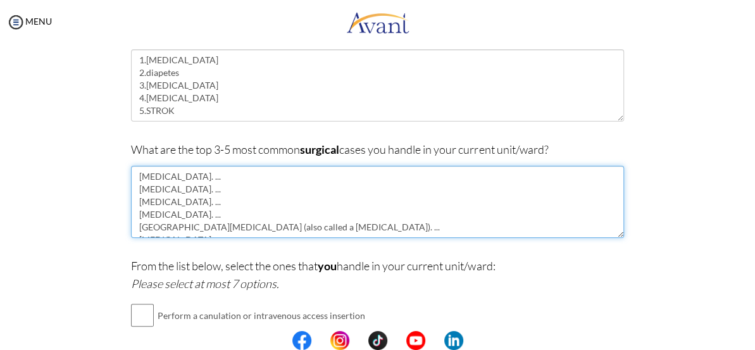
scroll to position [35, 0]
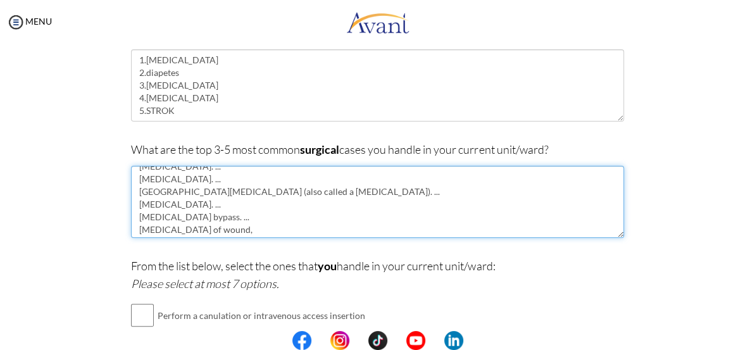
click at [254, 234] on textarea "Appendectomy. ... Breast biopsy. ... Carotid endarterectomy. ... Cataract surge…" at bounding box center [377, 202] width 492 height 72
click at [239, 238] on textarea "Appendectomy. ... Breast biopsy. ... Carotid endarterectomy. ... Cataract surge…" at bounding box center [377, 202] width 492 height 72
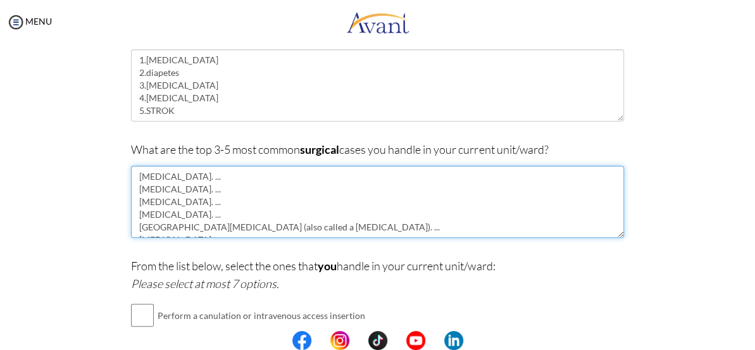
click at [132, 183] on textarea "Appendectomy. ... Breast biopsy. ... Carotid endarterectomy. ... Cataract surge…" at bounding box center [377, 202] width 492 height 72
click at [135, 197] on textarea "1.Appendectomy. ... Breast biopsy. ... Carotid endarterectomy. ... Cataract sur…" at bounding box center [377, 202] width 492 height 72
click at [137, 211] on textarea "1.Appendectomy. ... 2.Breast biopsy. ... Carotid endarterectomy. ... Cataract s…" at bounding box center [377, 202] width 492 height 72
click at [131, 221] on textarea "1.Appendectomy. ... 2.Breast biopsy. ... 3.Carotid endarterectomy. ... Cataract…" at bounding box center [377, 202] width 492 height 72
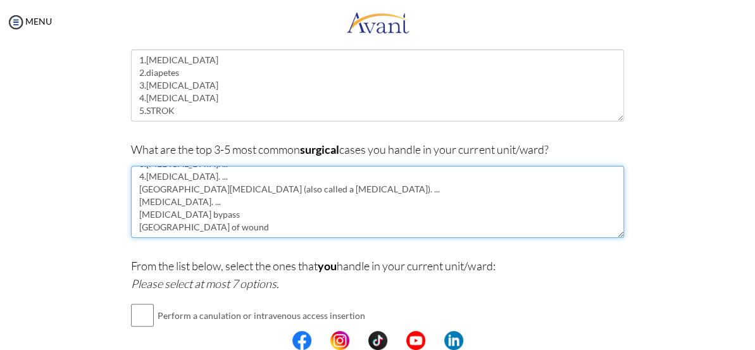
click at [327, 200] on textarea "1.Appendectomy. ... 2.Breast biopsy. ... 3.Carotid endarterectomy. ... 4.Catara…" at bounding box center [377, 202] width 492 height 72
click at [225, 199] on textarea "1.Appendectomy. ... 2.Breast biopsy. ... 3.Carotid endarterectomy. ... 4.Catara…" at bounding box center [377, 202] width 492 height 72
click at [133, 208] on textarea "1.Appendectomy. ... 2.Breast biopsy. ... 3.Carotid endarterectomy. ... 4.Catara…" at bounding box center [377, 202] width 492 height 72
click at [231, 213] on textarea "1.Appendectomy. ... 2.Breast biopsy. ... 3.Carotid endarterectomy. ... 4.Catara…" at bounding box center [377, 202] width 492 height 72
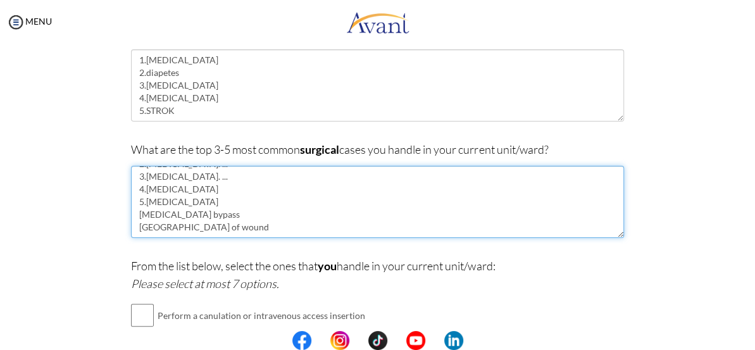
click at [235, 238] on textarea "1.Appendectomy. ... 2.Breast biopsy. ... 3.Carotid endarterectomy. ... 4.Catara…" at bounding box center [377, 202] width 492 height 72
click at [232, 223] on textarea "1.Appendectomy. ... 2.Breast biopsy. ... 3.Carotid endarterectomy. ... 4.Catara…" at bounding box center [377, 202] width 492 height 72
click at [236, 238] on textarea "1.Appendectomy. ... 2.Breast biopsy. ... 3.Carotid endarterectomy. ... 4.Catara…" at bounding box center [377, 202] width 492 height 72
click at [263, 211] on textarea "1.Appendectomy. ... 2.Breast biopsy. ... 3.Carotid endarterectomy. ... 4.Catara…" at bounding box center [377, 202] width 492 height 72
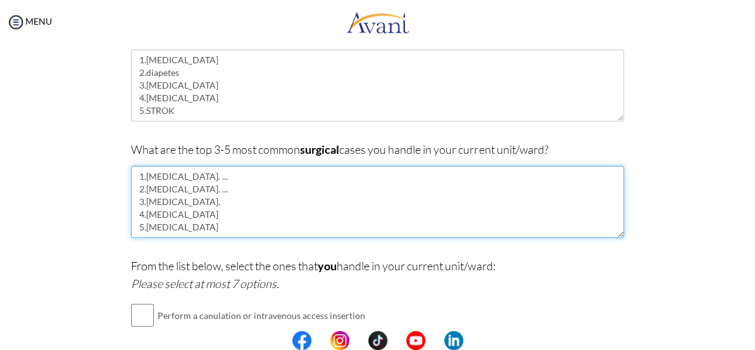
drag, startPoint x: 209, startPoint y: 193, endPoint x: 214, endPoint y: 199, distance: 7.2
click at [213, 199] on textarea "1.Appendectomy. ... 2.Breast biopsy. ... 3.Carotid endarterectomy. 4.Cataract s…" at bounding box center [377, 202] width 492 height 72
click at [222, 184] on textarea "1.Appendectomy. ... 2.Breast biopsy 3.Carotid endarterectomy. 4.Cataract surger…" at bounding box center [377, 202] width 492 height 72
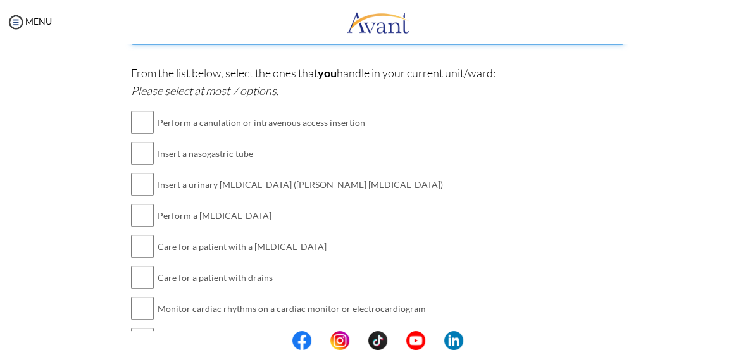
scroll to position [313, 0]
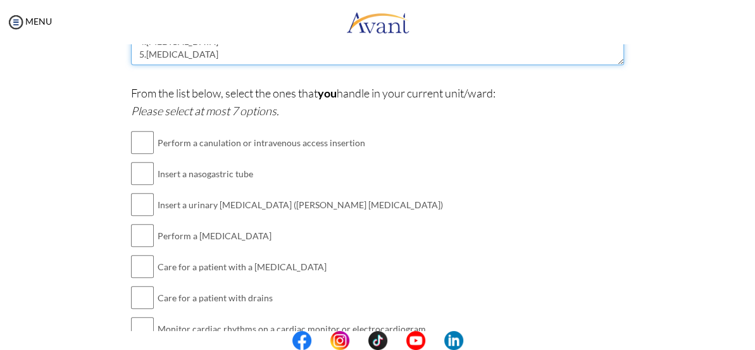
type textarea "1.Appendectomy 2.Breast biopsy 3.Carotid endarterectomy. 4.Cataract surgery 5.C…"
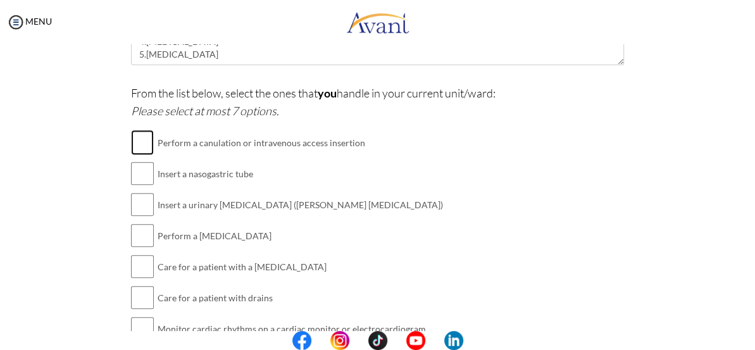
click at [136, 153] on input "checkbox" at bounding box center [142, 142] width 23 height 25
checkbox input "true"
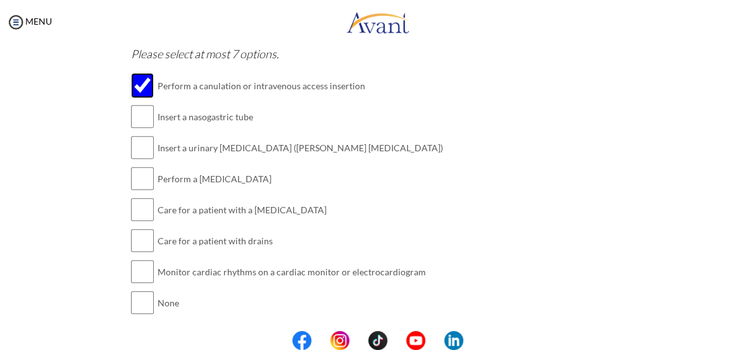
scroll to position [370, 0]
click at [141, 125] on input "checkbox" at bounding box center [142, 115] width 23 height 25
checkbox input "true"
click at [139, 158] on input "checkbox" at bounding box center [142, 146] width 23 height 25
checkbox input "true"
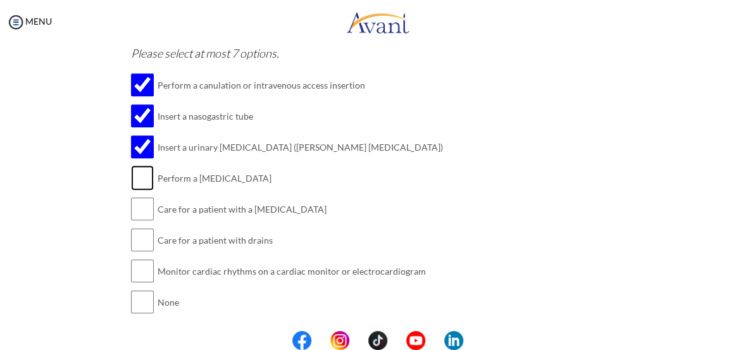
click at [135, 190] on input "checkbox" at bounding box center [142, 177] width 23 height 25
checkbox input "true"
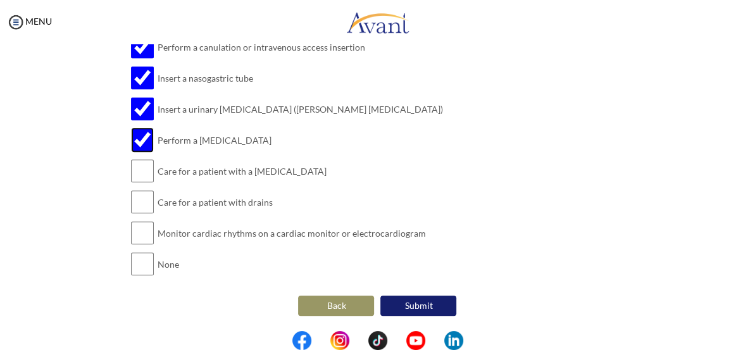
scroll to position [428, 0]
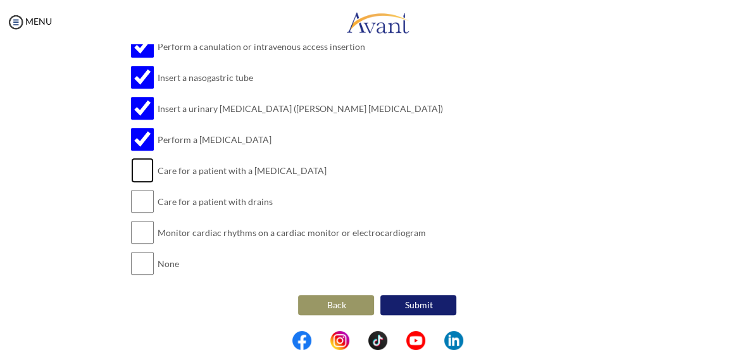
click at [143, 166] on input "checkbox" at bounding box center [142, 170] width 23 height 25
checkbox input "true"
click at [137, 199] on input "checkbox" at bounding box center [142, 201] width 23 height 25
checkbox input "true"
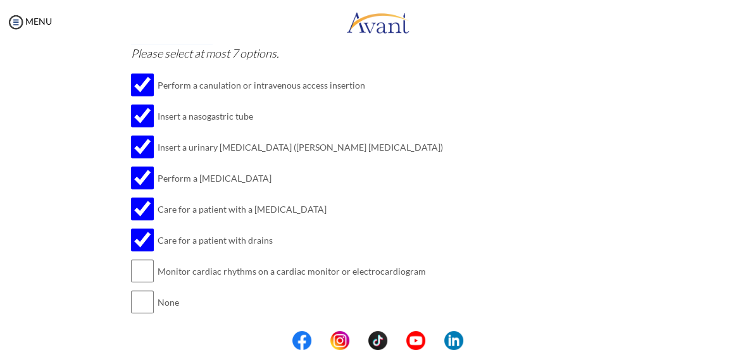
scroll to position [352, 0]
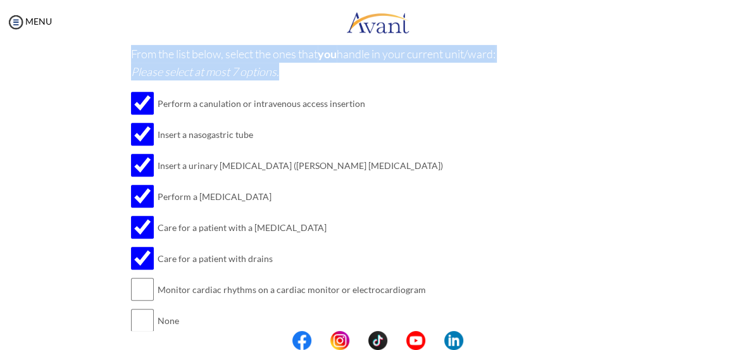
drag, startPoint x: 127, startPoint y: 46, endPoint x: 309, endPoint y: 90, distance: 187.5
click at [309, 80] on p "From the list below, select the ones that you handle in your current unit/ward:…" at bounding box center [377, 62] width 492 height 35
copy p "From the list below, select the ones that you handle in your current unit/ward:…"
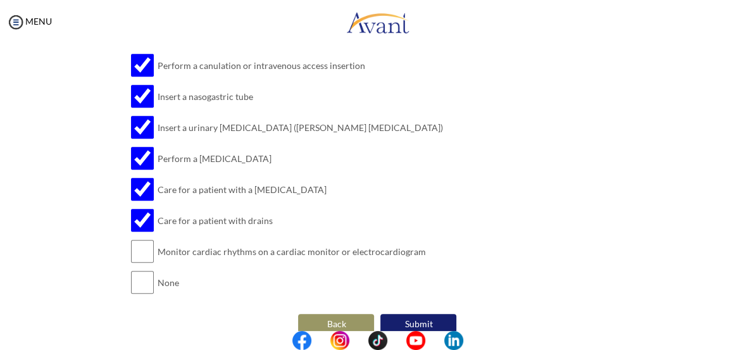
scroll to position [409, 0]
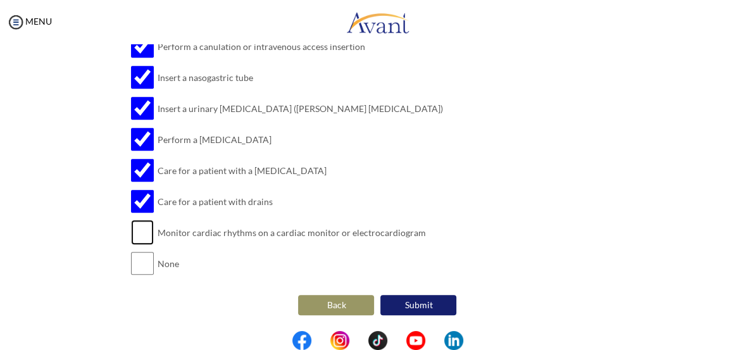
click at [139, 244] on input "checkbox" at bounding box center [142, 232] width 23 height 25
checkbox input "true"
click at [411, 301] on button "Submit" at bounding box center [418, 305] width 76 height 20
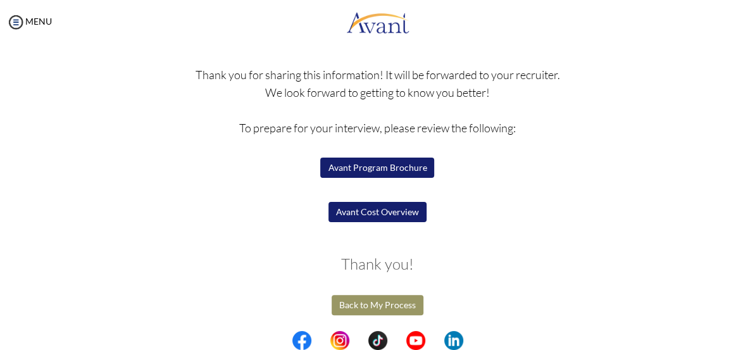
scroll to position [108, 0]
drag, startPoint x: 235, startPoint y: 116, endPoint x: 526, endPoint y: 123, distance: 290.5
click at [526, 123] on p "Thank you for sharing this information! It will be forwarded to your recruiter.…" at bounding box center [377, 154] width 492 height 177
click at [528, 163] on p "Thank you for sharing this information! It will be forwarded to your recruiter.…" at bounding box center [377, 154] width 492 height 177
click at [371, 158] on button "Avant Program Brochure" at bounding box center [377, 168] width 114 height 20
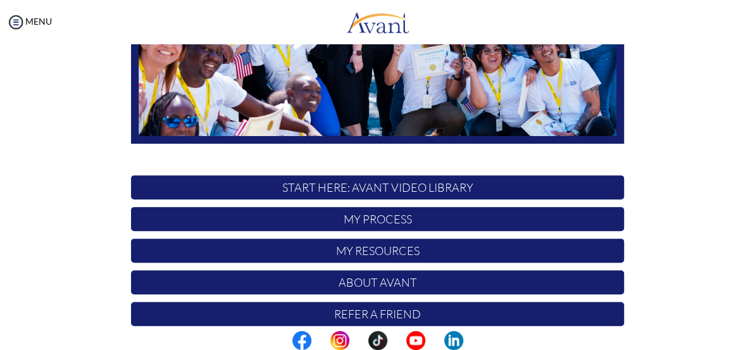
scroll to position [301, 0]
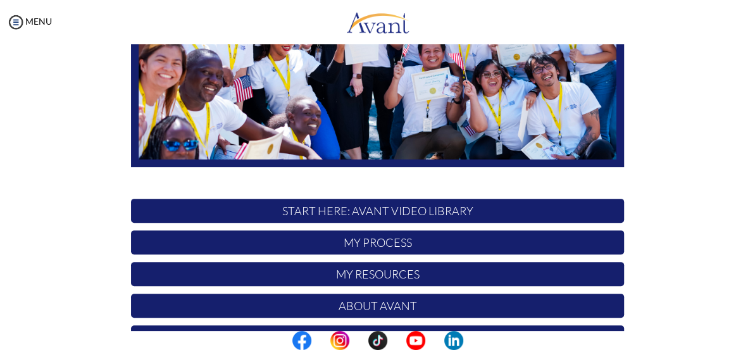
scroll to position [301, 0]
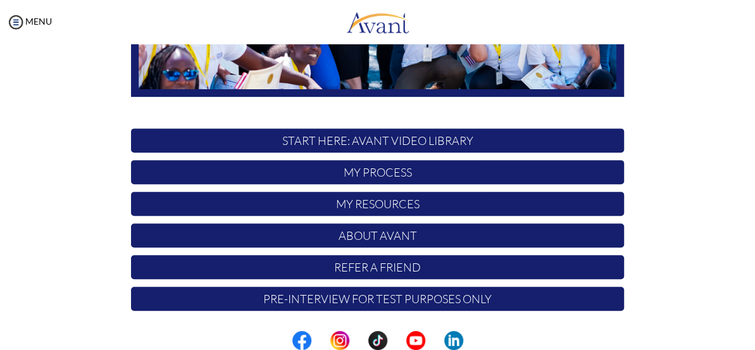
click at [375, 170] on p "My Process" at bounding box center [377, 172] width 492 height 24
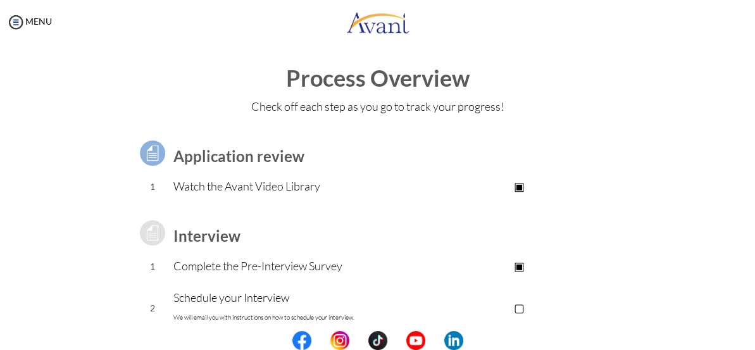
scroll to position [0, 0]
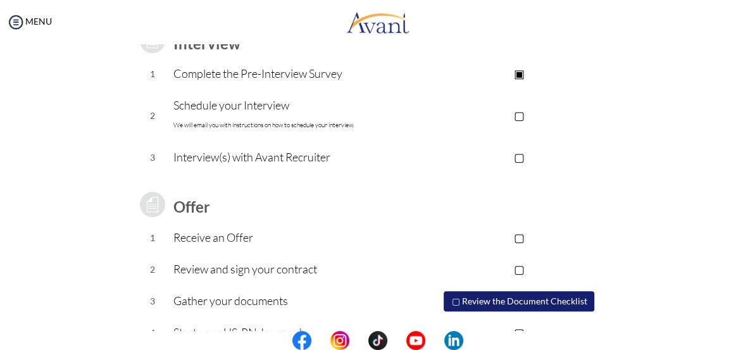
scroll to position [249, 0]
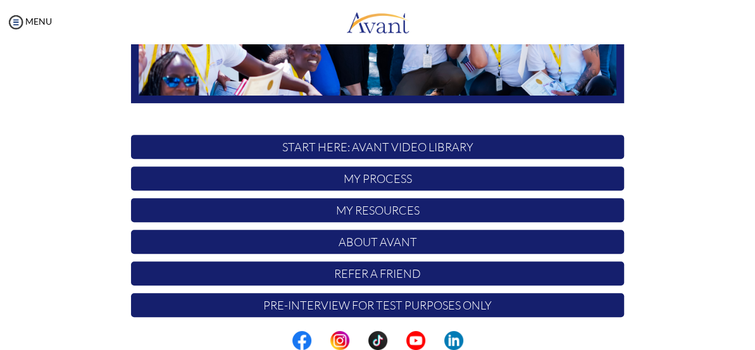
scroll to position [301, 0]
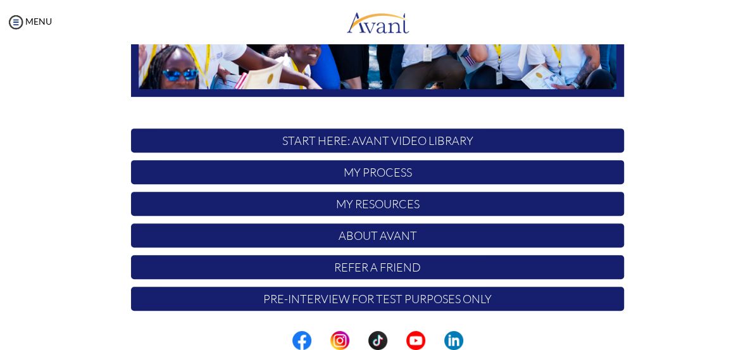
click at [382, 295] on p "Pre-Interview for test purposes only" at bounding box center [377, 299] width 492 height 24
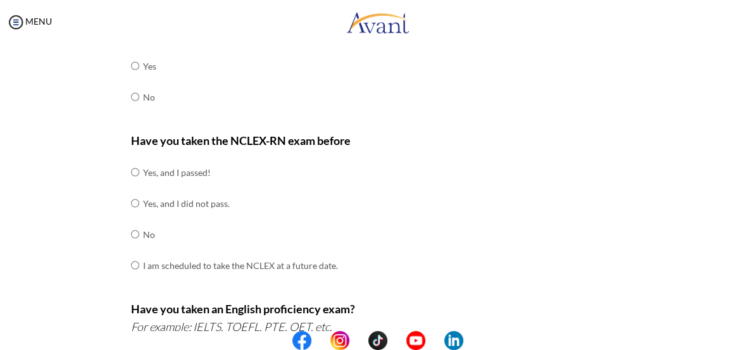
scroll to position [76, 0]
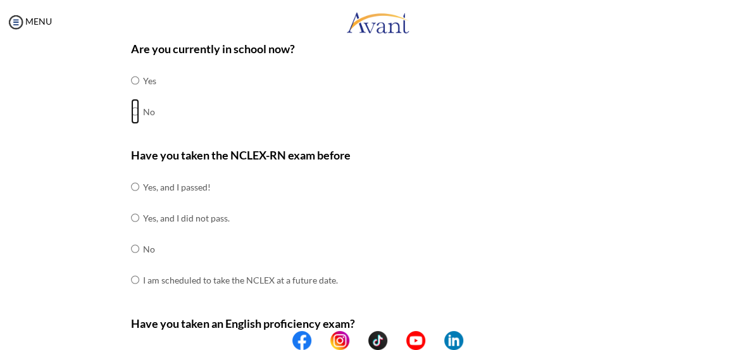
click at [133, 113] on input "radio" at bounding box center [135, 111] width 8 height 25
radio input "true"
click at [133, 258] on input "radio" at bounding box center [135, 248] width 8 height 25
radio input "true"
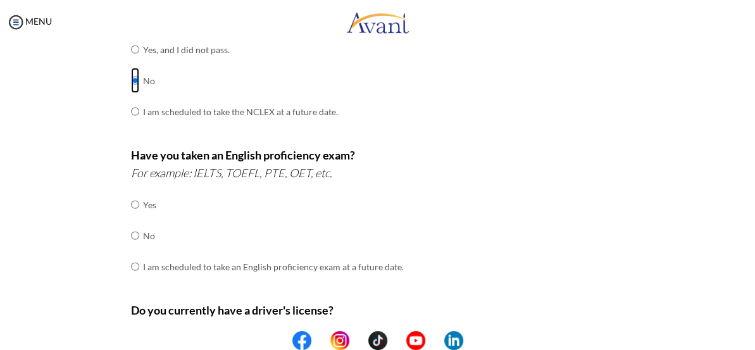
scroll to position [248, 0]
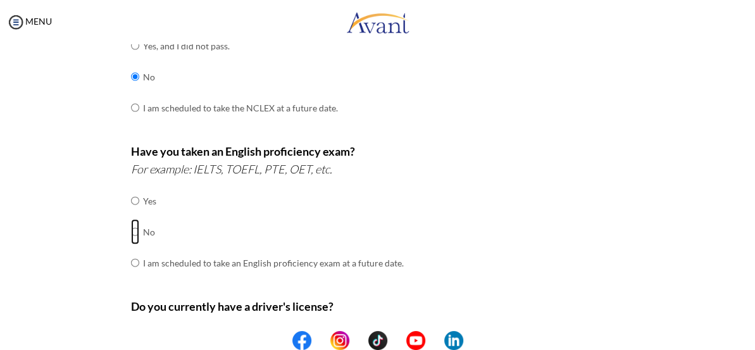
click at [133, 238] on input "radio" at bounding box center [135, 231] width 8 height 25
radio input "true"
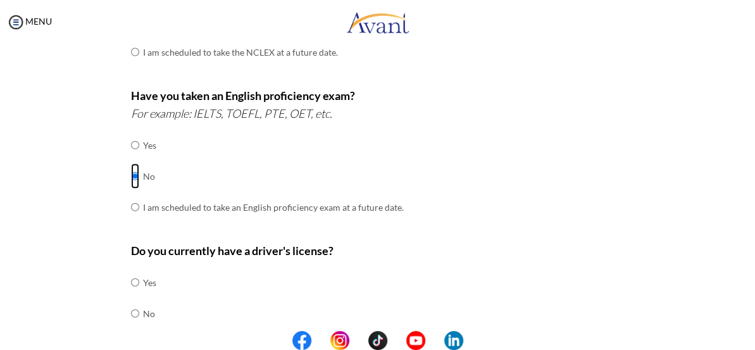
scroll to position [363, 0]
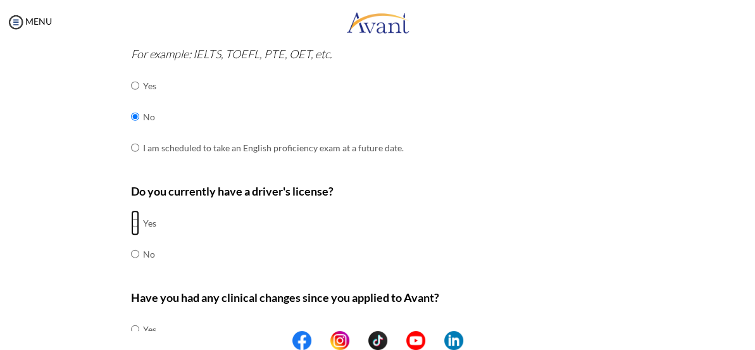
click at [132, 229] on input "radio" at bounding box center [135, 222] width 8 height 25
radio input "true"
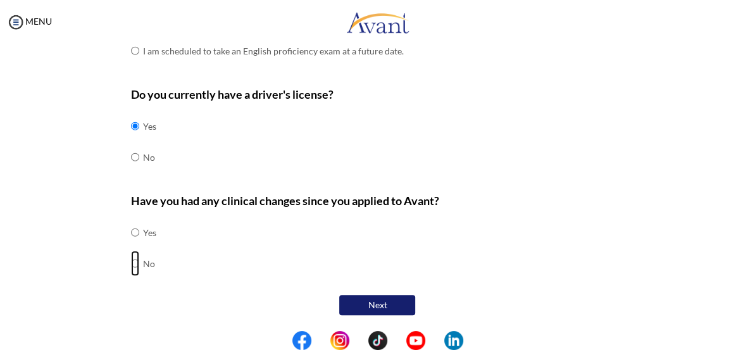
click at [131, 256] on input "radio" at bounding box center [135, 263] width 8 height 25
radio input "true"
click at [364, 295] on button "Next" at bounding box center [377, 305] width 76 height 20
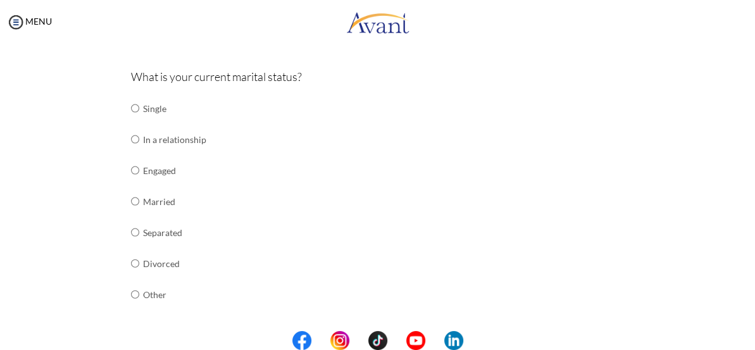
scroll to position [140, 0]
click at [131, 202] on input "radio" at bounding box center [135, 200] width 8 height 25
radio input "true"
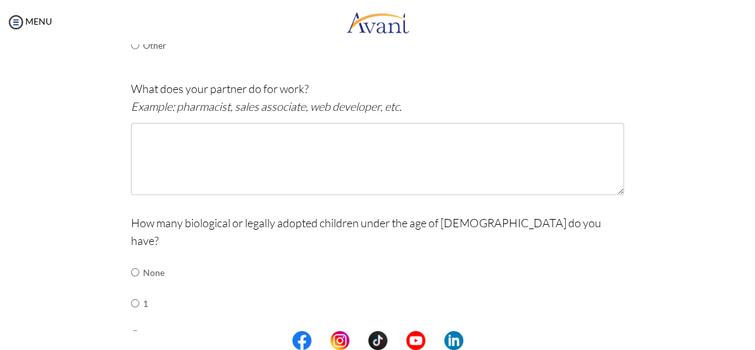
scroll to position [378, 0]
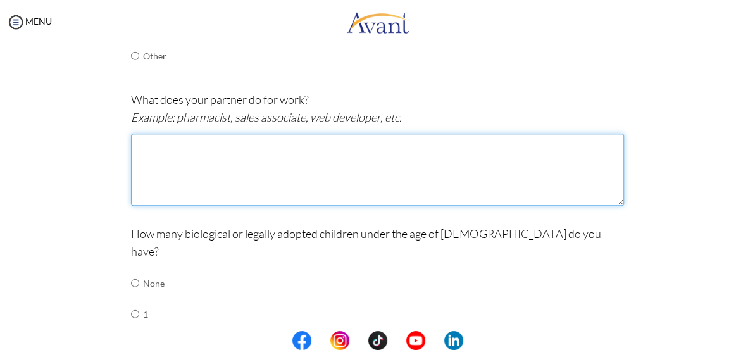
click at [161, 163] on textarea at bounding box center [377, 169] width 492 height 72
click at [149, 158] on textarea at bounding box center [377, 169] width 492 height 72
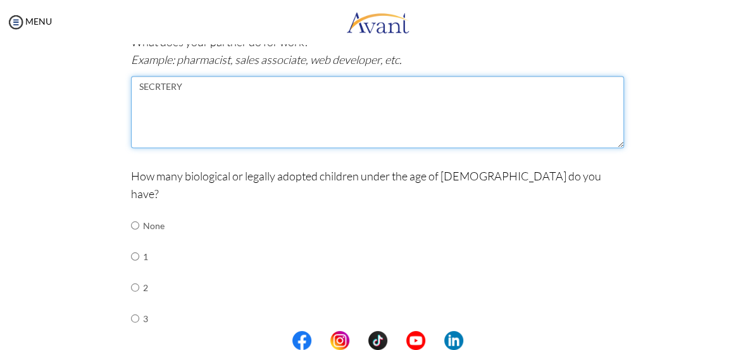
drag, startPoint x: 137, startPoint y: 93, endPoint x: 178, endPoint y: 93, distance: 40.5
click at [178, 93] on textarea "SECRTERY" at bounding box center [377, 112] width 492 height 72
click at [203, 100] on textarea "SECRTERY" at bounding box center [377, 112] width 492 height 72
drag, startPoint x: 132, startPoint y: 90, endPoint x: 185, endPoint y: 91, distance: 53.1
click at [185, 91] on textarea "SECRTERY" at bounding box center [377, 112] width 492 height 72
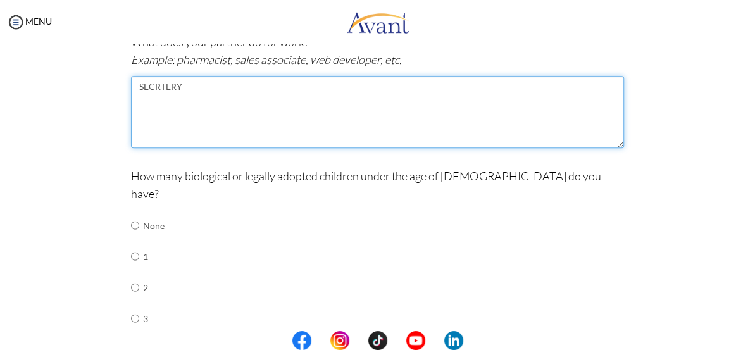
type textarea "SECRTERY"
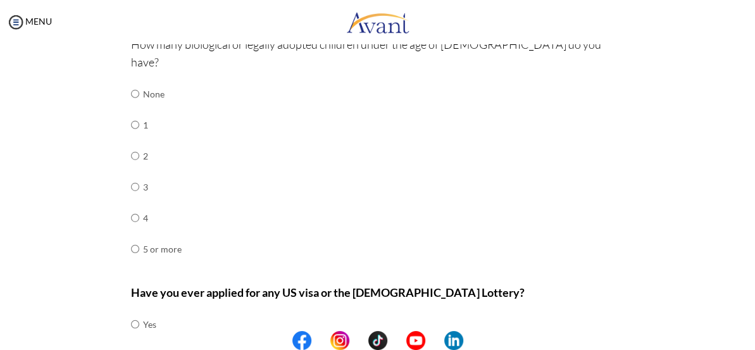
scroll to position [607, 0]
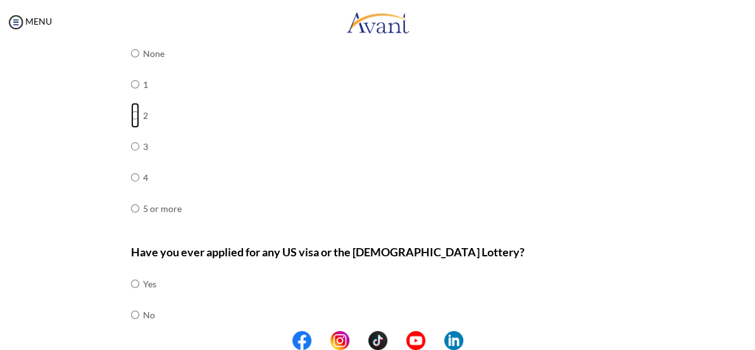
click at [131, 108] on input "radio" at bounding box center [135, 114] width 8 height 25
radio input "true"
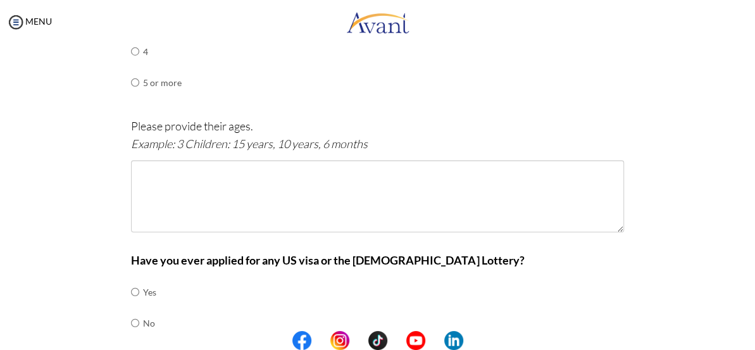
scroll to position [780, 0]
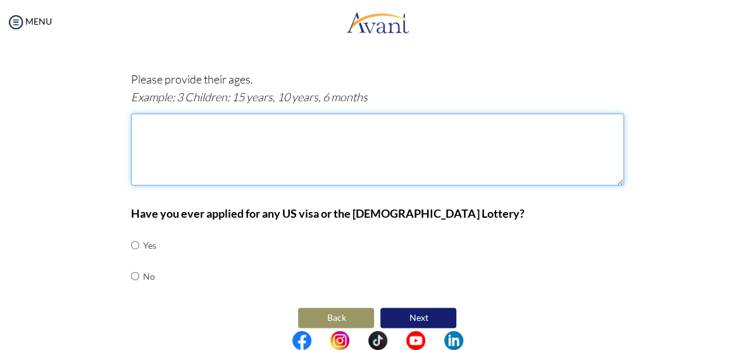
click at [183, 132] on textarea at bounding box center [377, 149] width 492 height 72
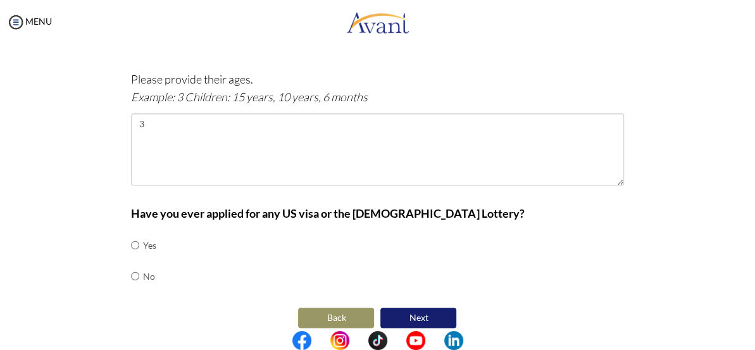
click at [177, 94] on icon "Example: 3 Children: 15 years, 10 years, 6 months" at bounding box center [249, 97] width 237 height 14
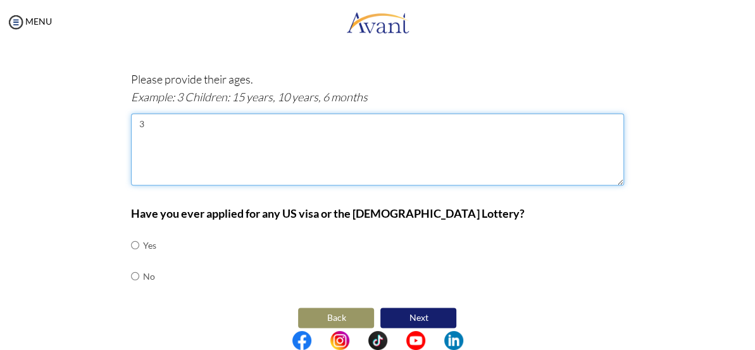
click at [146, 122] on textarea "3" at bounding box center [377, 149] width 492 height 72
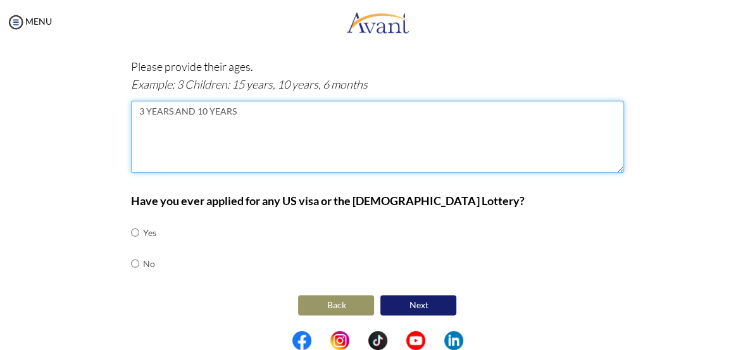
type textarea "3 YEARS AND 10 YEARS"
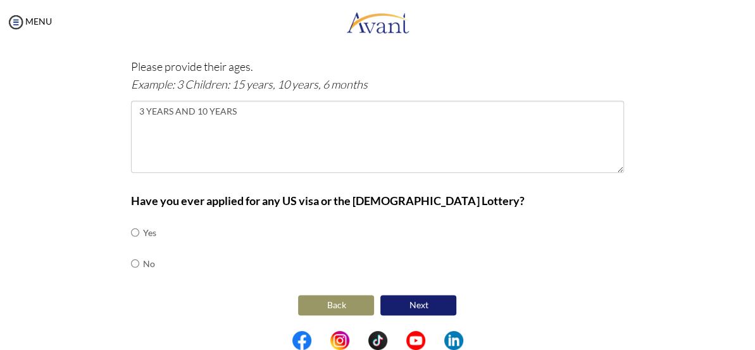
click at [139, 255] on td at bounding box center [141, 263] width 4 height 31
click at [133, 256] on input "radio" at bounding box center [135, 263] width 8 height 25
radio input "true"
click at [415, 304] on button "Next" at bounding box center [418, 305] width 76 height 20
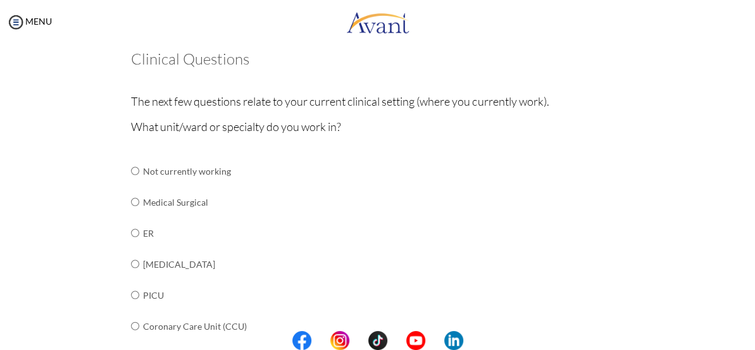
scroll to position [129, 0]
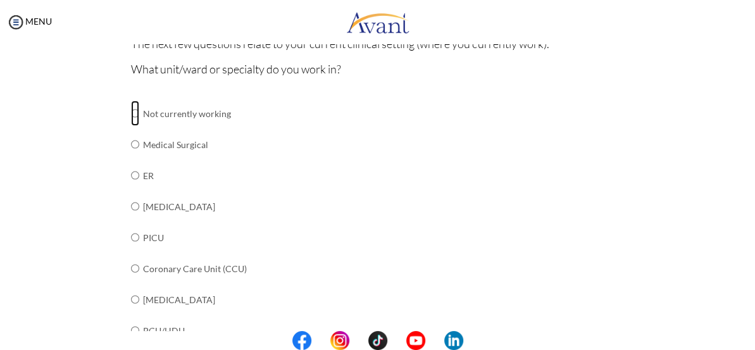
click at [131, 115] on input "radio" at bounding box center [135, 113] width 8 height 25
radio input "true"
click at [131, 115] on input "radio" at bounding box center [135, 113] width 8 height 25
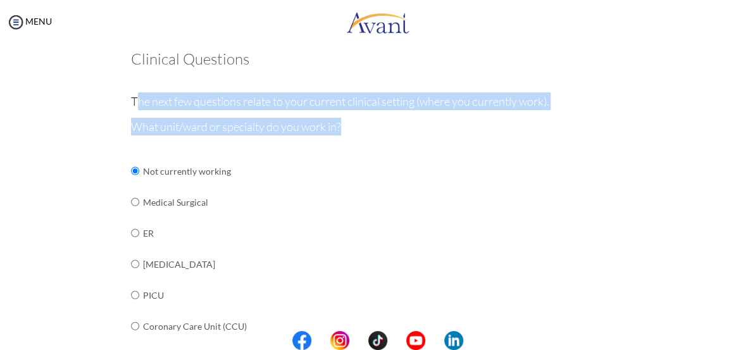
drag, startPoint x: 132, startPoint y: 99, endPoint x: 347, endPoint y: 131, distance: 217.5
copy div "he next few questions relate to your current clinical setting (where you curren…"
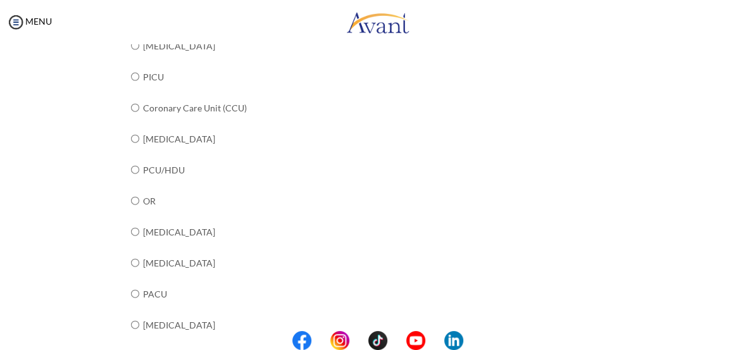
scroll to position [117, 0]
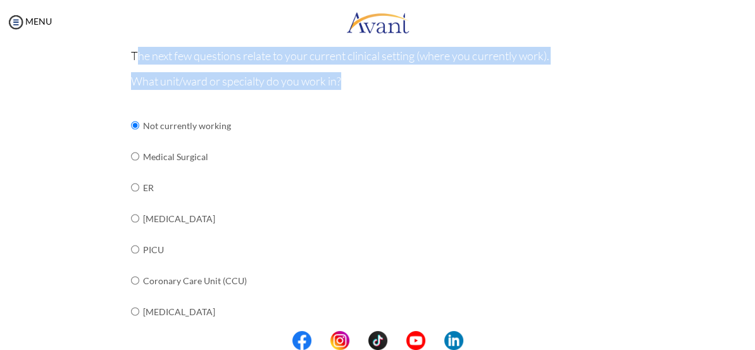
copy div "he next few questions relate to your current clinical setting (where you curren…"
click at [133, 161] on input "radio" at bounding box center [135, 156] width 8 height 25
radio input "true"
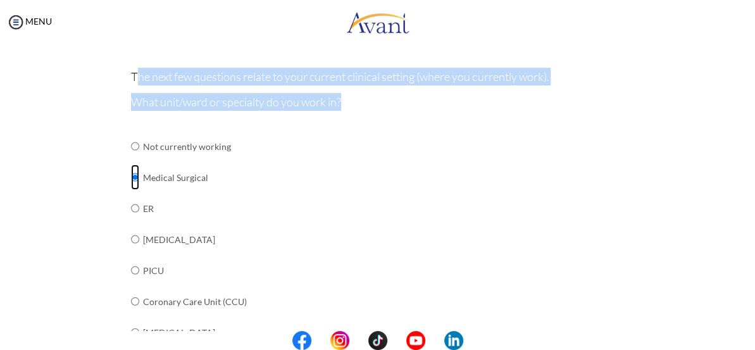
scroll to position [14, 0]
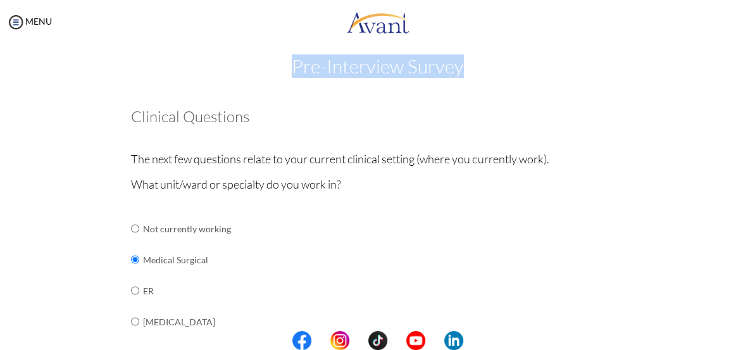
drag, startPoint x: 285, startPoint y: 63, endPoint x: 449, endPoint y: 66, distance: 163.9
click at [459, 68] on h2 "Pre-Interview Survey" at bounding box center [377, 66] width 729 height 21
copy h2 "Pre-Interview Survey"
click at [131, 224] on input "radio" at bounding box center [135, 228] width 8 height 25
radio input "true"
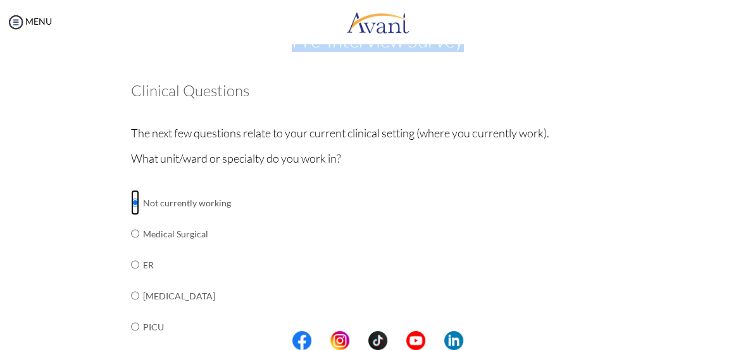
scroll to position [59, 0]
